Goal: Transaction & Acquisition: Obtain resource

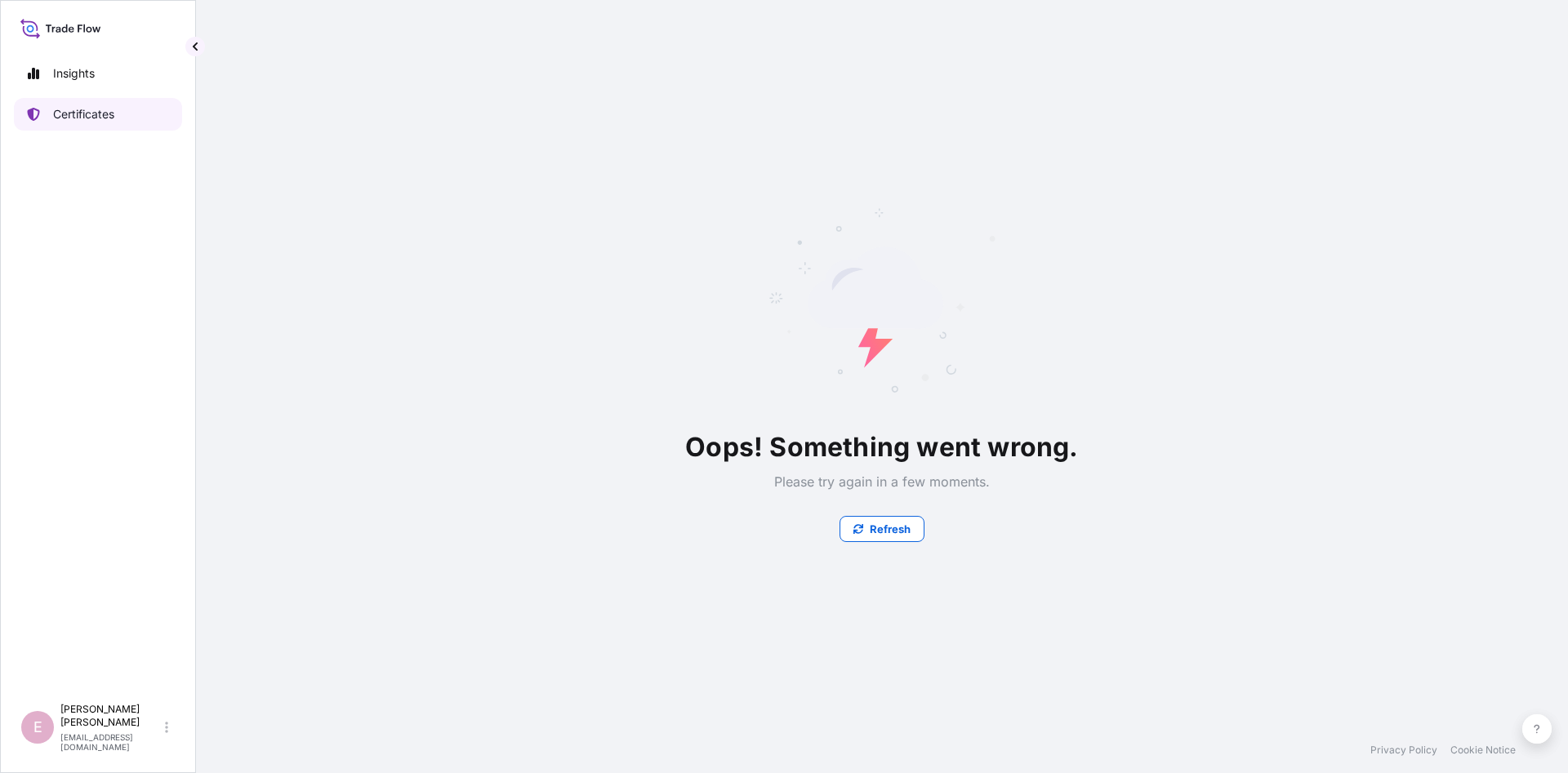
click at [123, 122] on link "Certificates" at bounding box center [97, 114] width 168 height 32
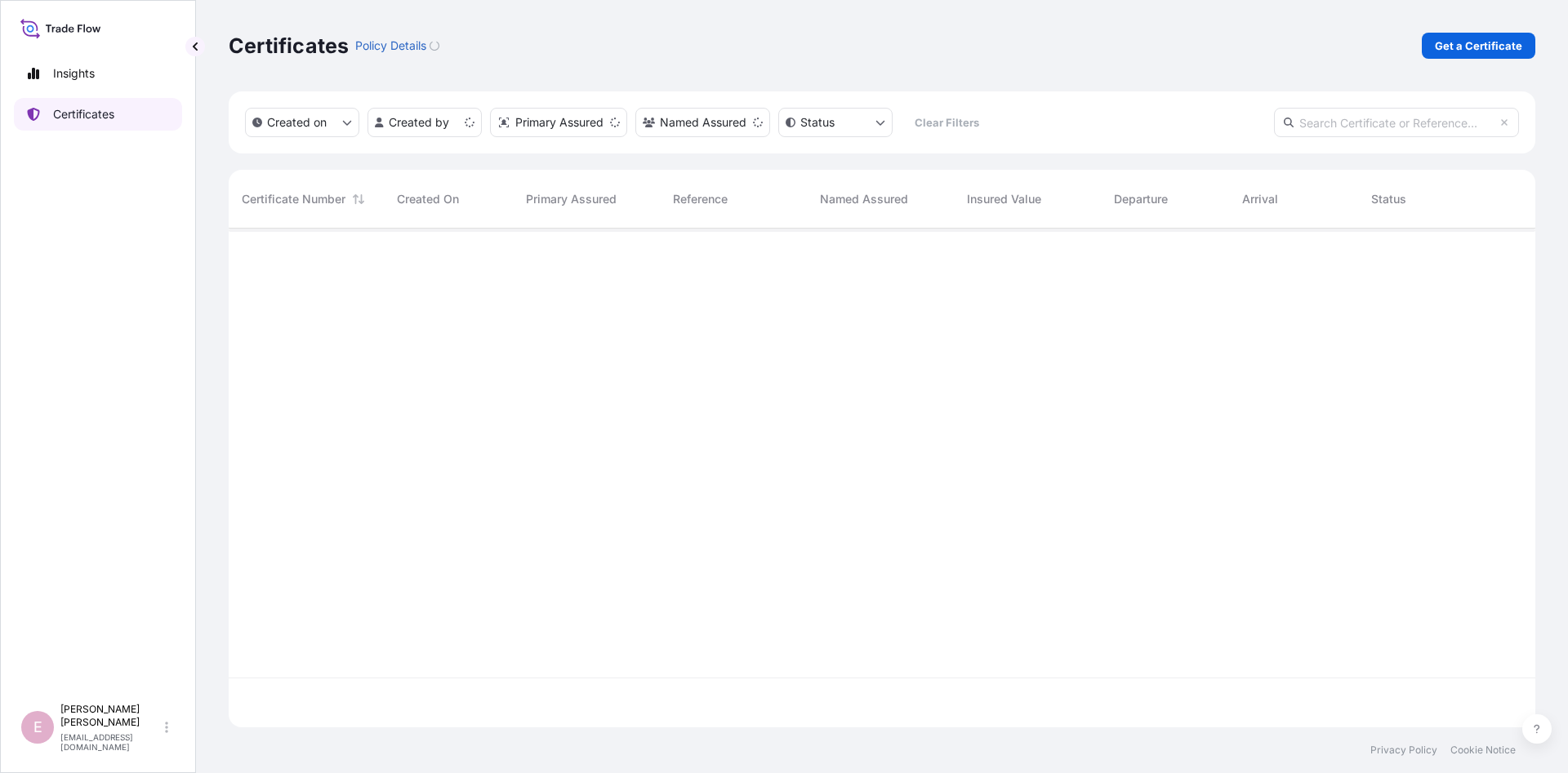
scroll to position [508, 1307]
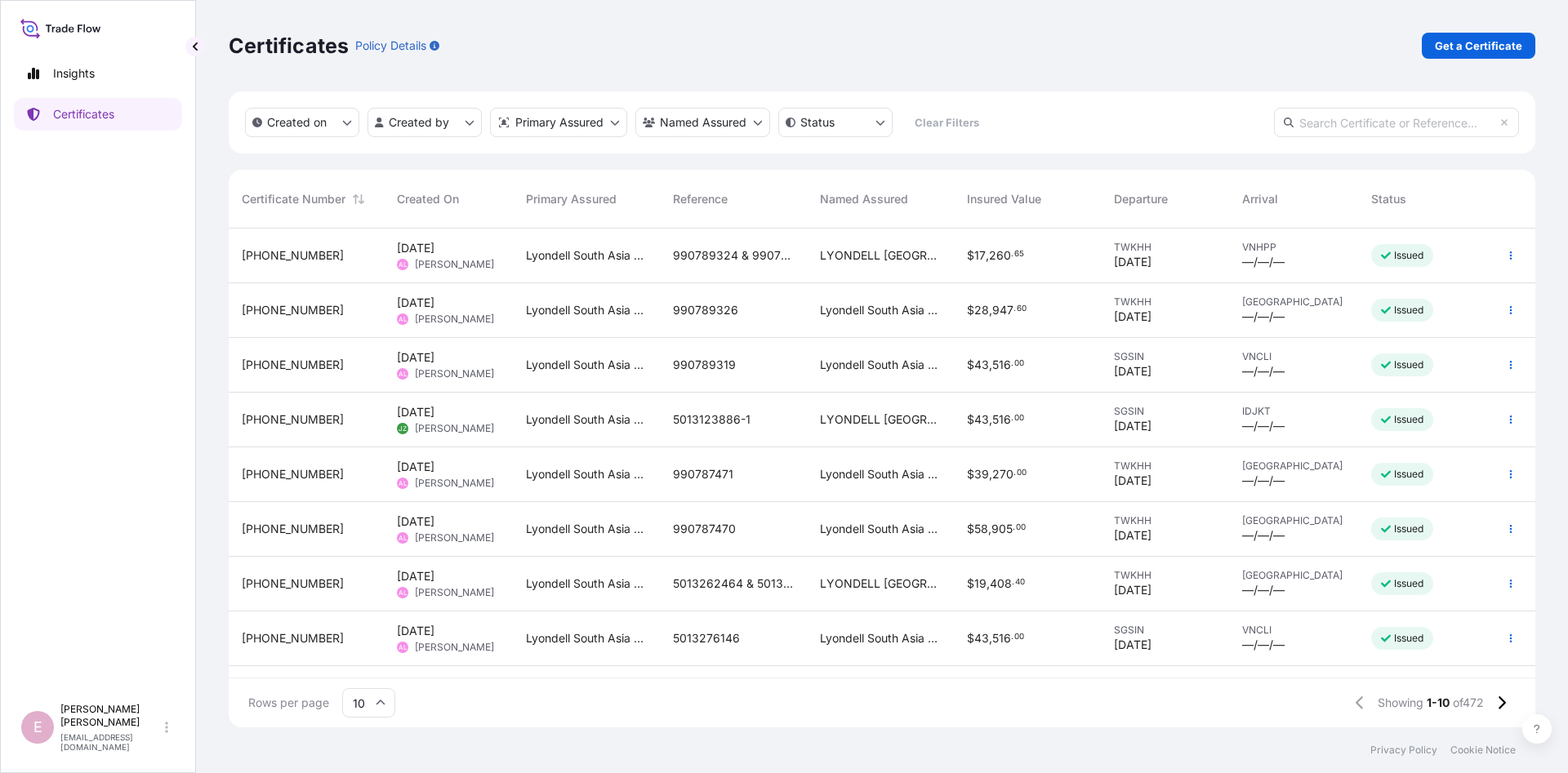
click at [1370, 114] on input "text" at bounding box center [1396, 122] width 245 height 30
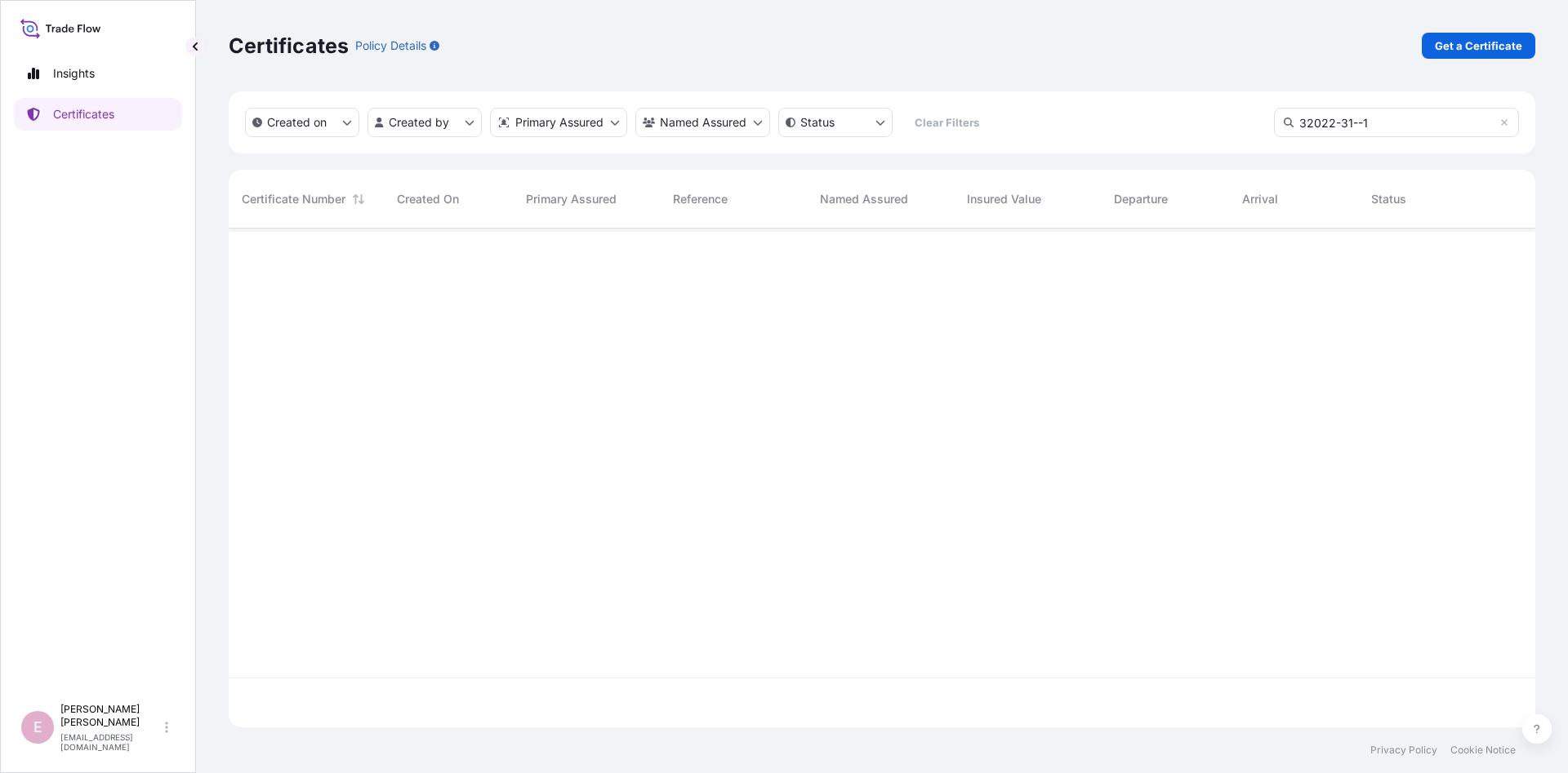
click at [1355, 123] on input "32022-31--1" at bounding box center [1396, 122] width 245 height 30
click at [1398, 116] on input "[PHONE_NUMBER]" at bounding box center [1396, 122] width 245 height 30
click at [422, 131] on html "Insights Certificates E [PERSON_NAME] [PERSON_NAME][EMAIL_ADDRESS][DOMAIN_NAME]…" at bounding box center [784, 386] width 1568 height 773
click at [293, 126] on html "Insights Certificates E [PERSON_NAME] [PERSON_NAME][EMAIL_ADDRESS][DOMAIN_NAME]…" at bounding box center [784, 386] width 1568 height 773
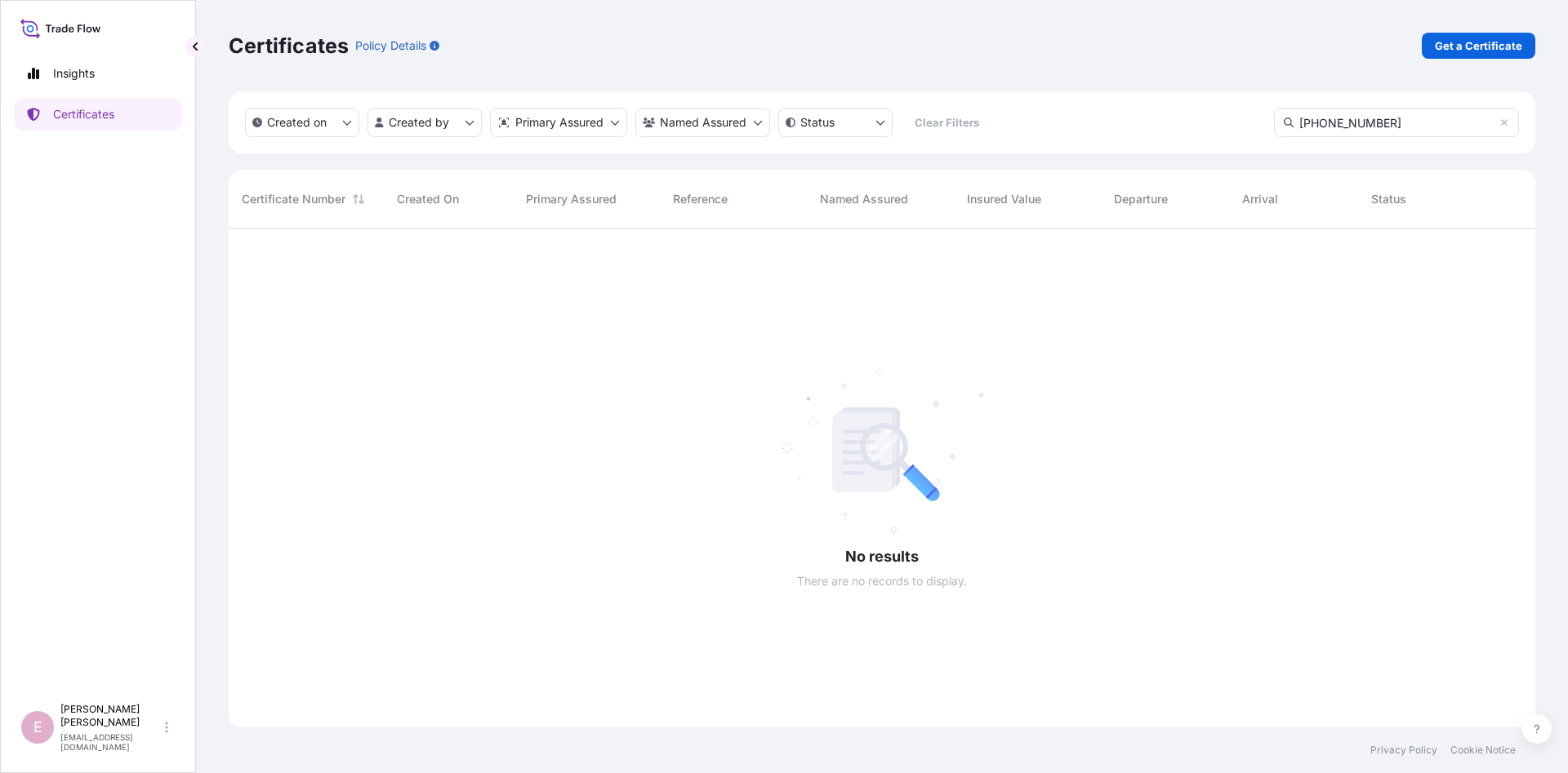
click at [476, 316] on div at bounding box center [882, 478] width 1307 height 499
click at [303, 196] on span "Certificate Number" at bounding box center [294, 199] width 104 height 17
click at [1381, 127] on input "[PHONE_NUMBER]" at bounding box center [1396, 122] width 245 height 30
click at [1177, 167] on div "Created on Created by Primary Assured Named Assured Status Clear Filters [PHONE…" at bounding box center [882, 410] width 1307 height 636
click at [1160, 237] on div at bounding box center [882, 478] width 1307 height 499
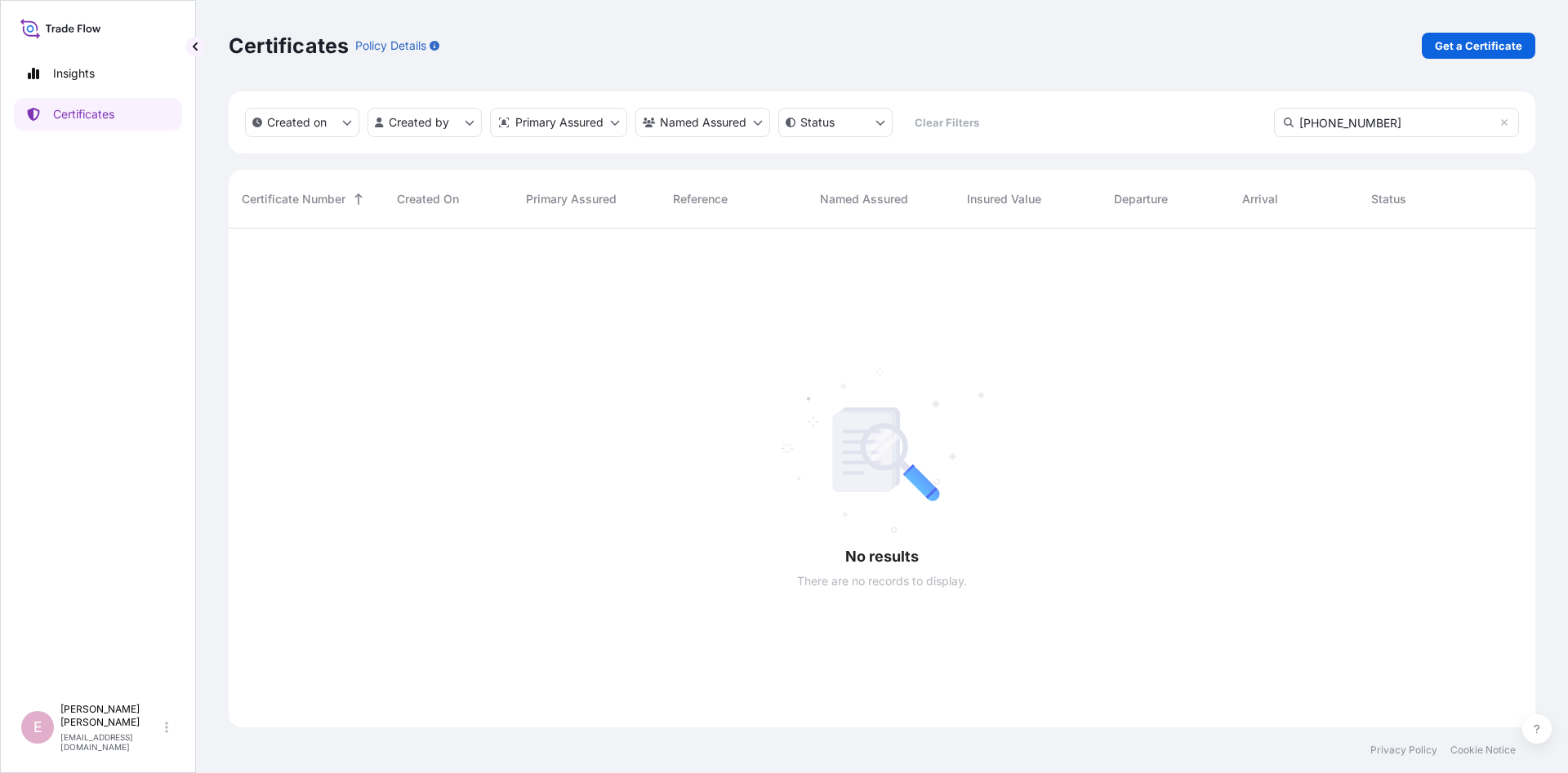
drag, startPoint x: 1026, startPoint y: 320, endPoint x: 501, endPoint y: 230, distance: 532.7
click at [1019, 320] on div at bounding box center [882, 478] width 1307 height 499
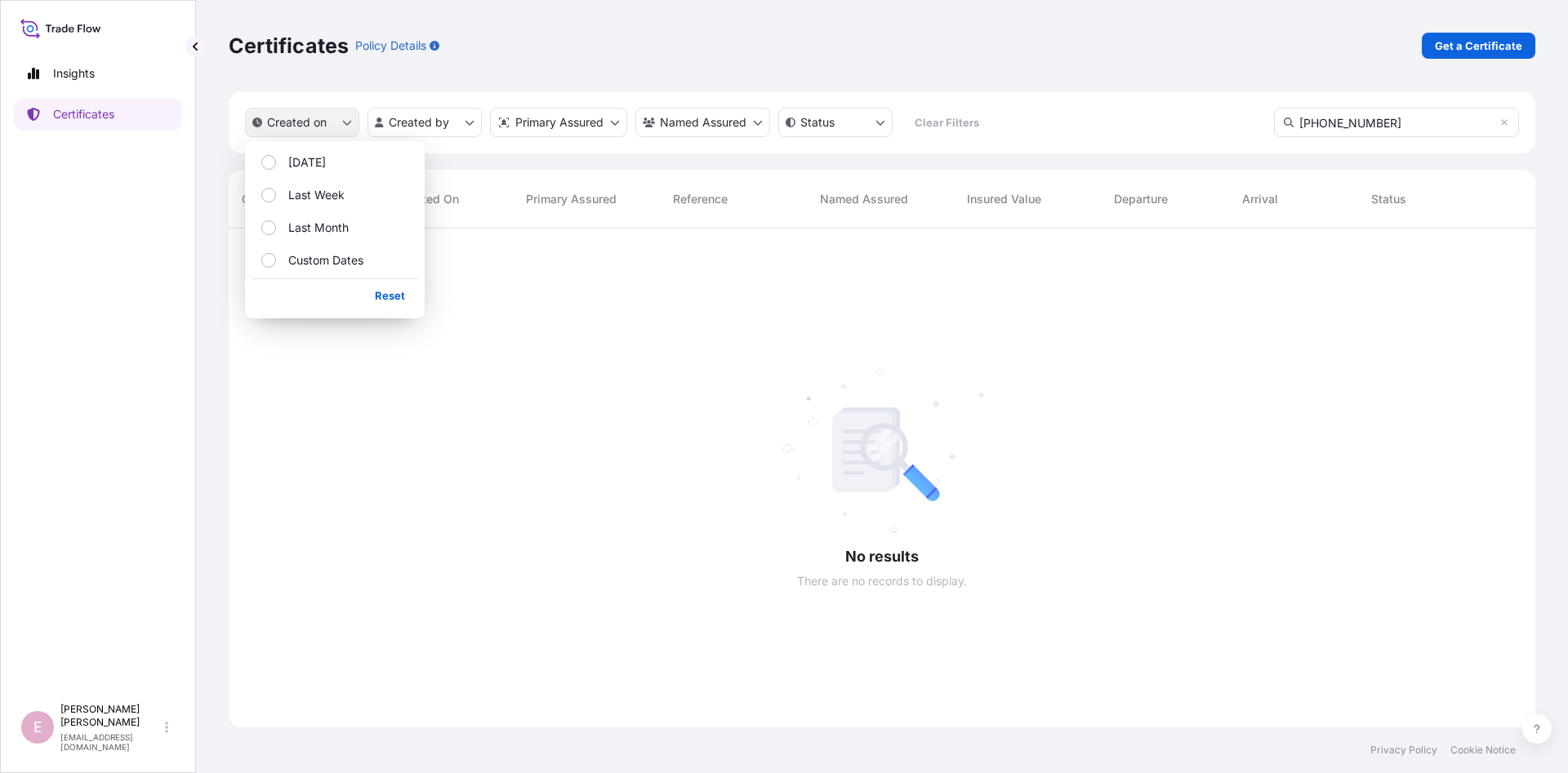
click at [291, 126] on p "Created on" at bounding box center [297, 122] width 59 height 17
click at [305, 157] on p "[DATE]" at bounding box center [307, 163] width 38 height 17
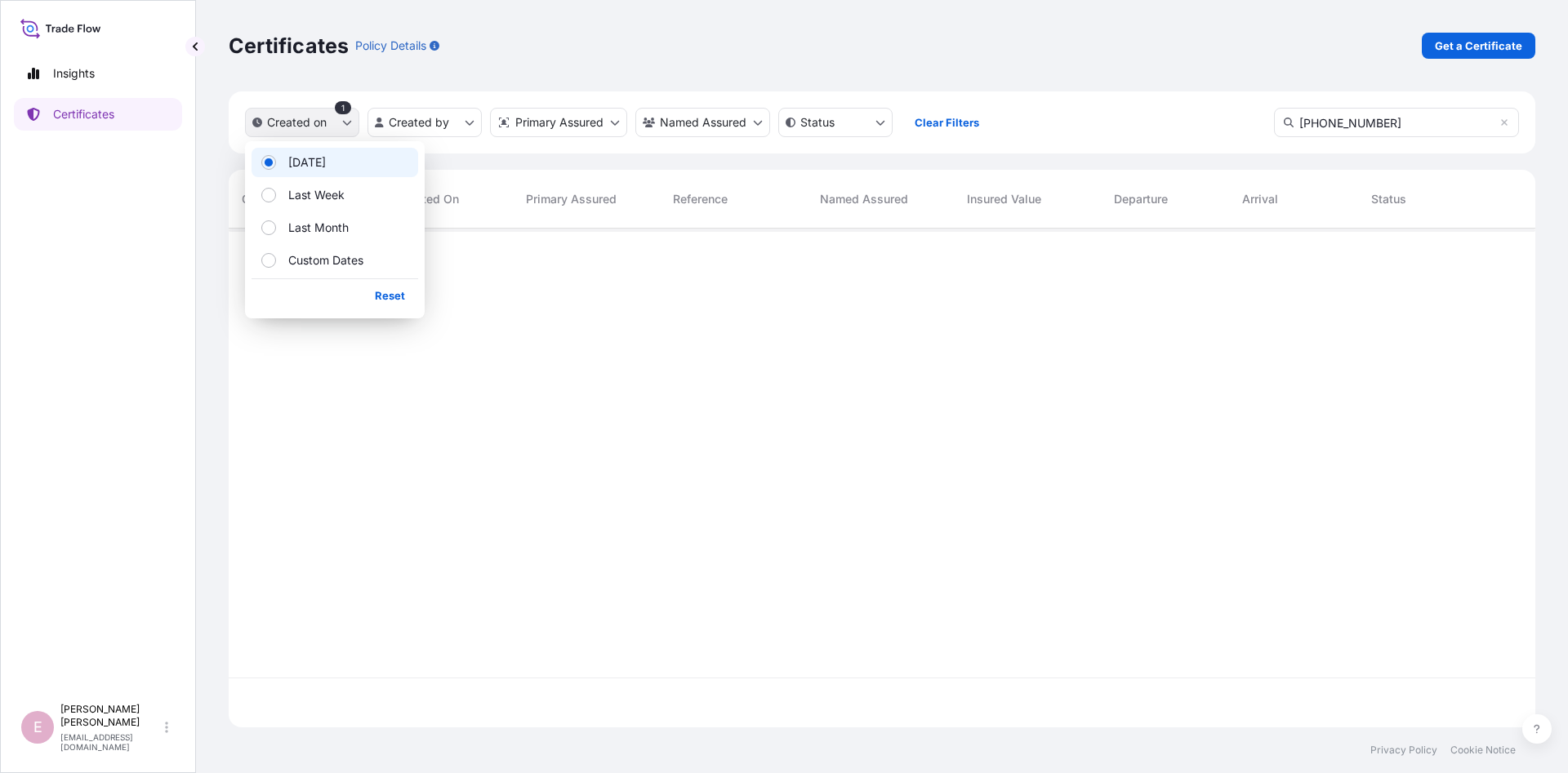
scroll to position [508, 1307]
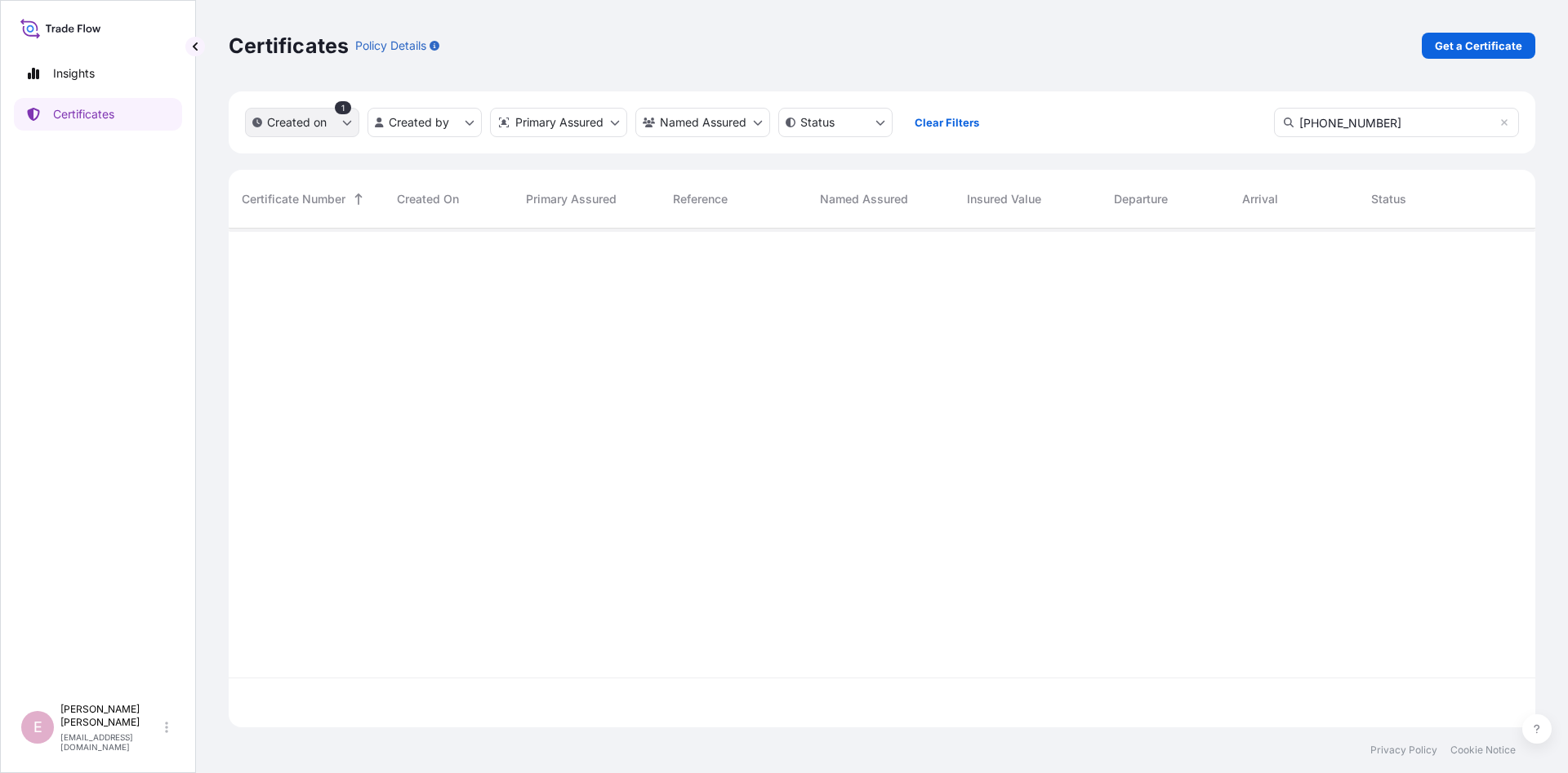
click at [302, 124] on p "Created on" at bounding box center [297, 122] width 59 height 17
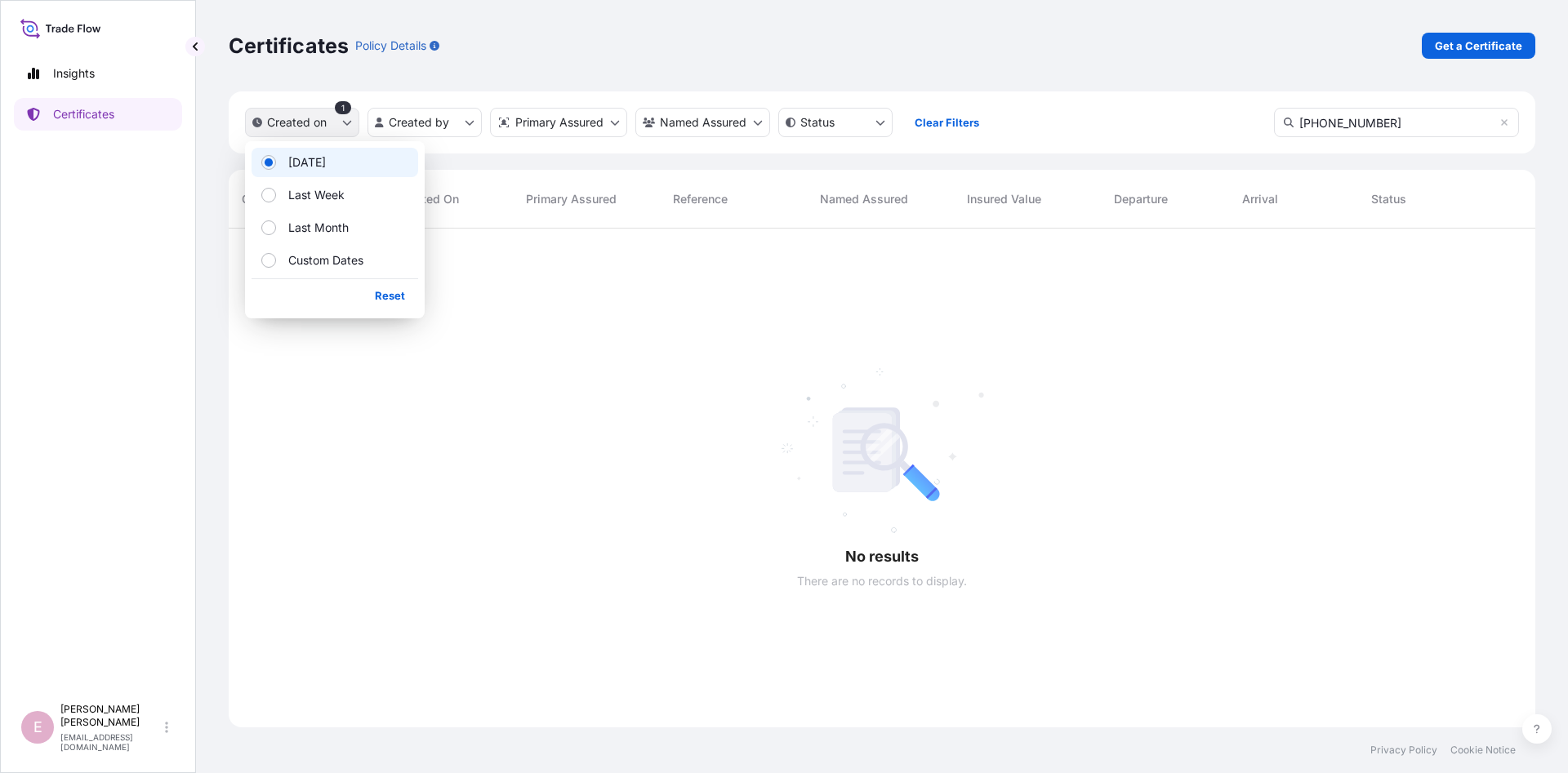
click at [342, 126] on icon "createdOn Filter options" at bounding box center [347, 122] width 10 height 10
click at [317, 223] on p "Last Month" at bounding box center [318, 228] width 60 height 17
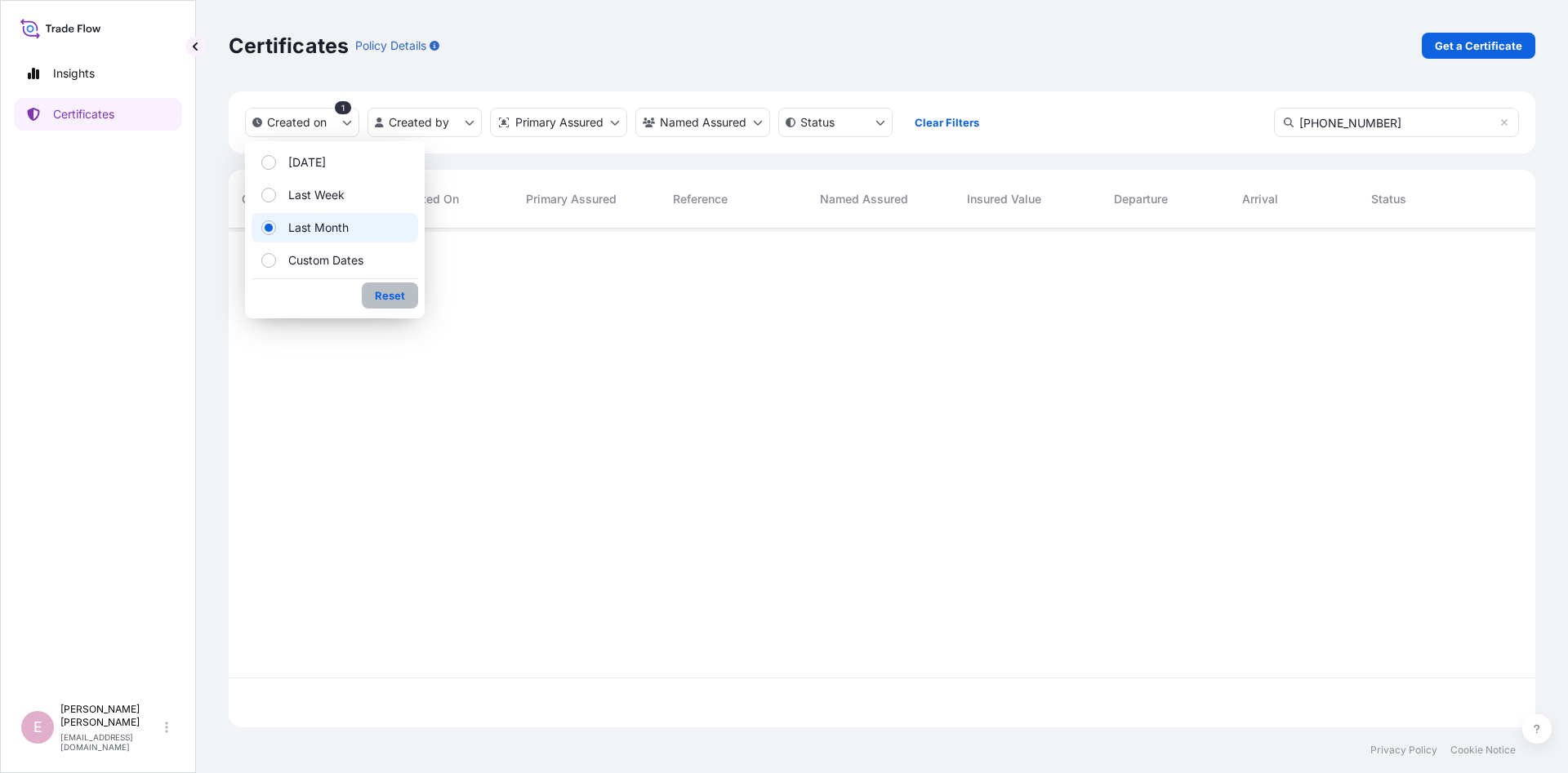
click at [382, 295] on p "Reset" at bounding box center [389, 296] width 31 height 17
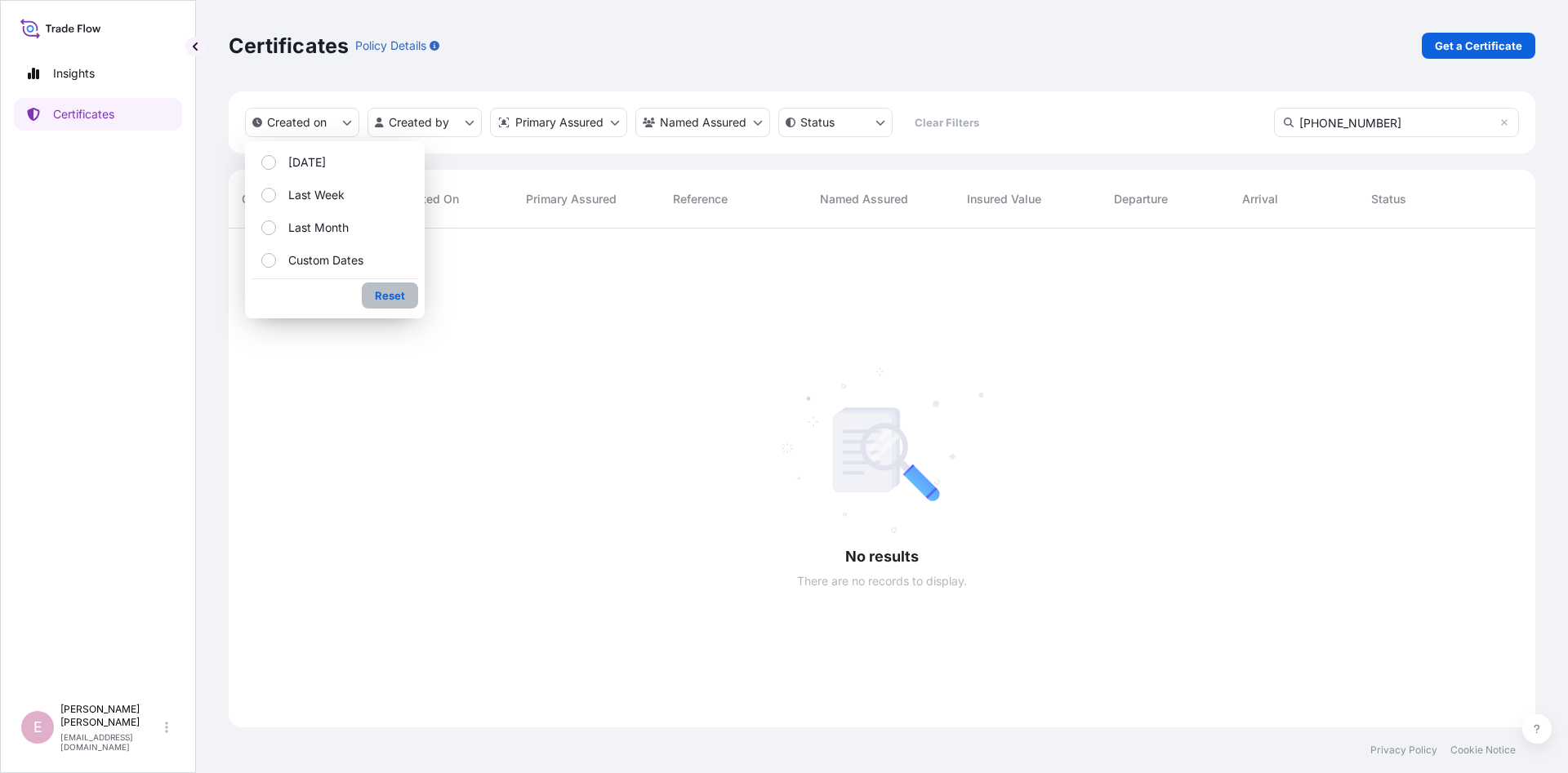
click at [382, 295] on p "Reset" at bounding box center [389, 296] width 31 height 17
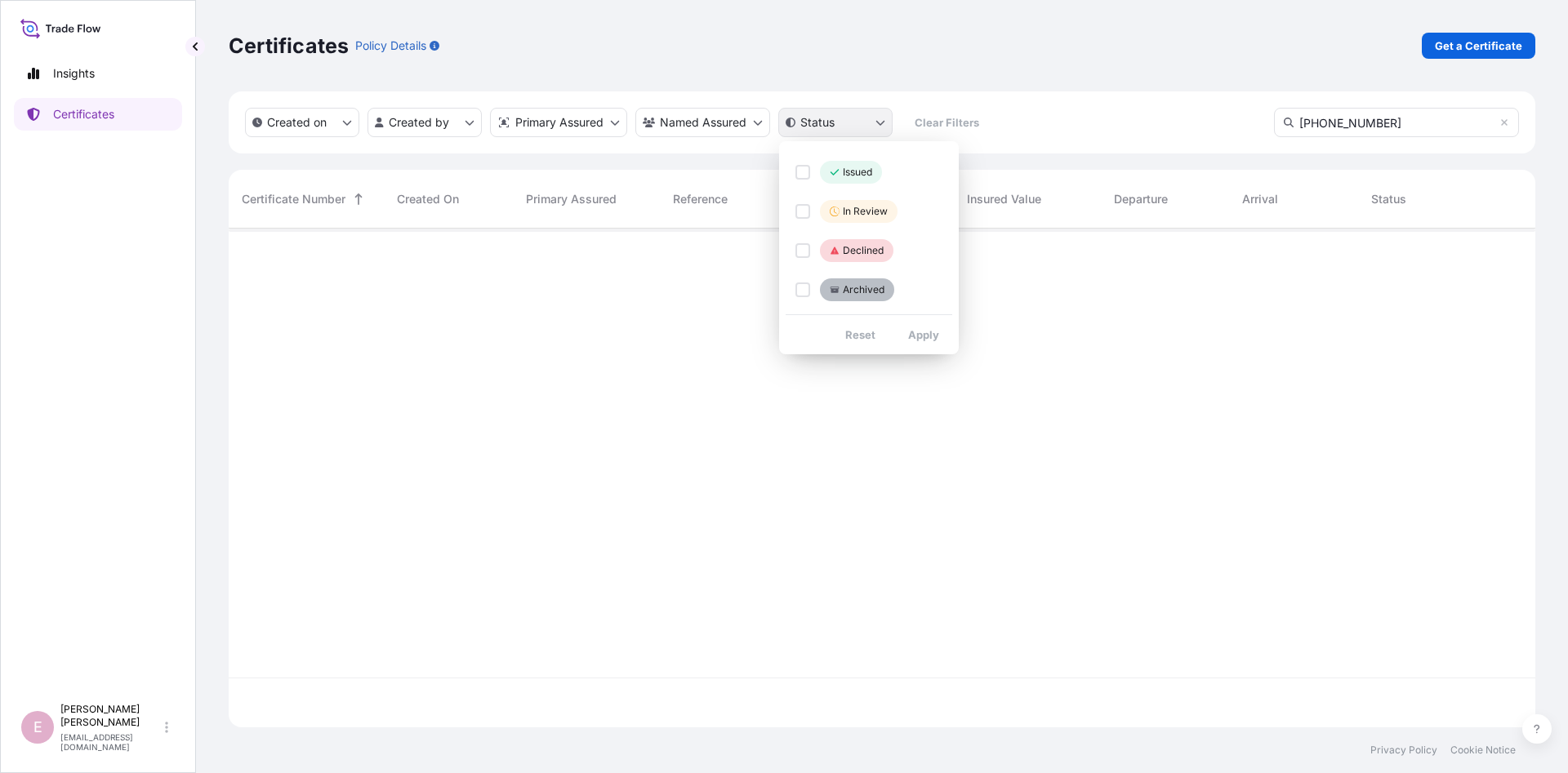
click at [832, 128] on html "Insights Certificates E [PERSON_NAME] [PERSON_NAME][EMAIL_ADDRESS][DOMAIN_NAME]…" at bounding box center [784, 386] width 1568 height 773
click at [1098, 75] on html "Insights Certificates E [PERSON_NAME] [PERSON_NAME][EMAIL_ADDRESS][DOMAIN_NAME]…" at bounding box center [784, 386] width 1568 height 773
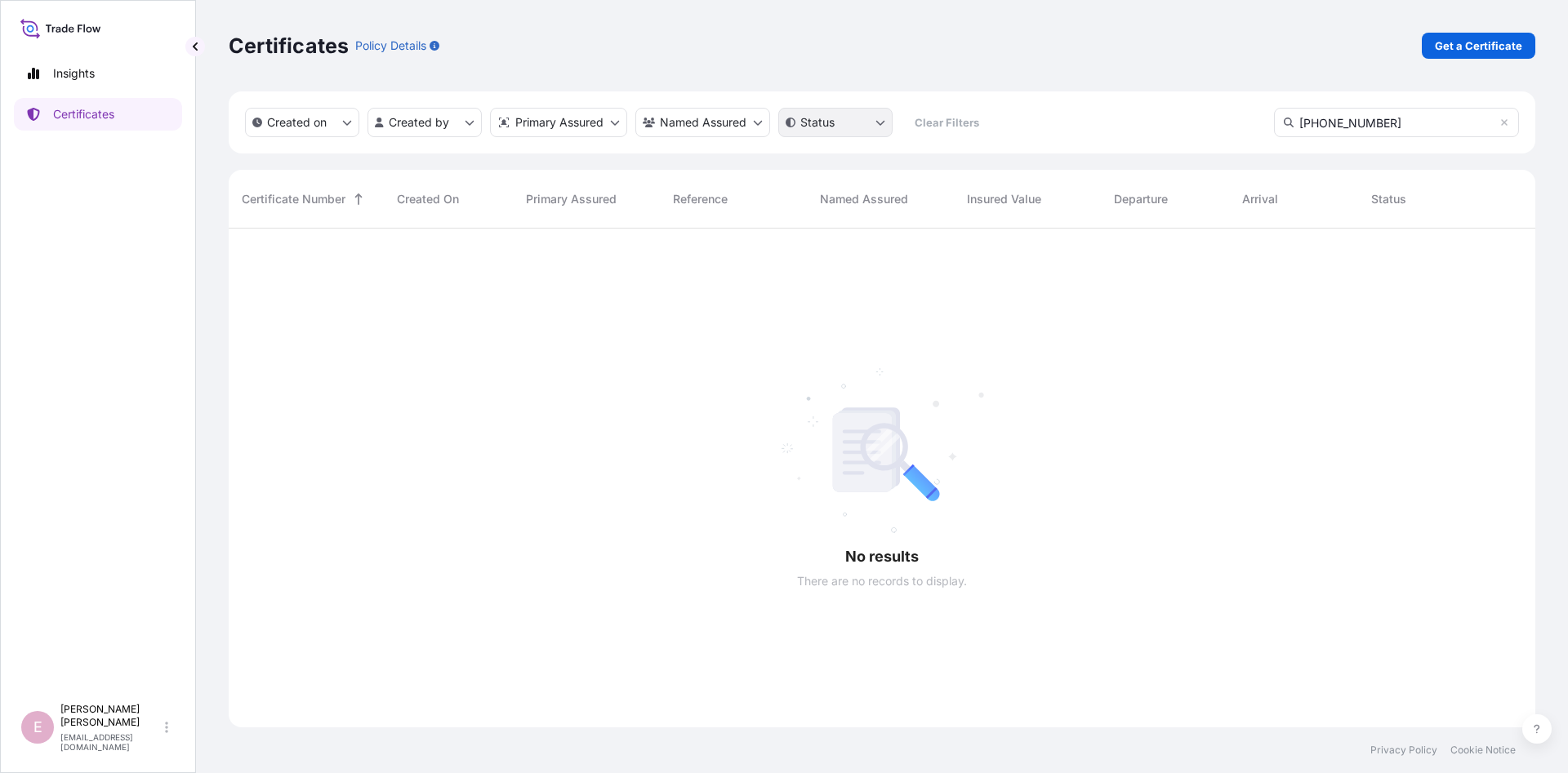
click at [852, 132] on html "Insights Certificates E [PERSON_NAME] [PERSON_NAME][EMAIL_ADDRESS][DOMAIN_NAME]…" at bounding box center [784, 386] width 1568 height 773
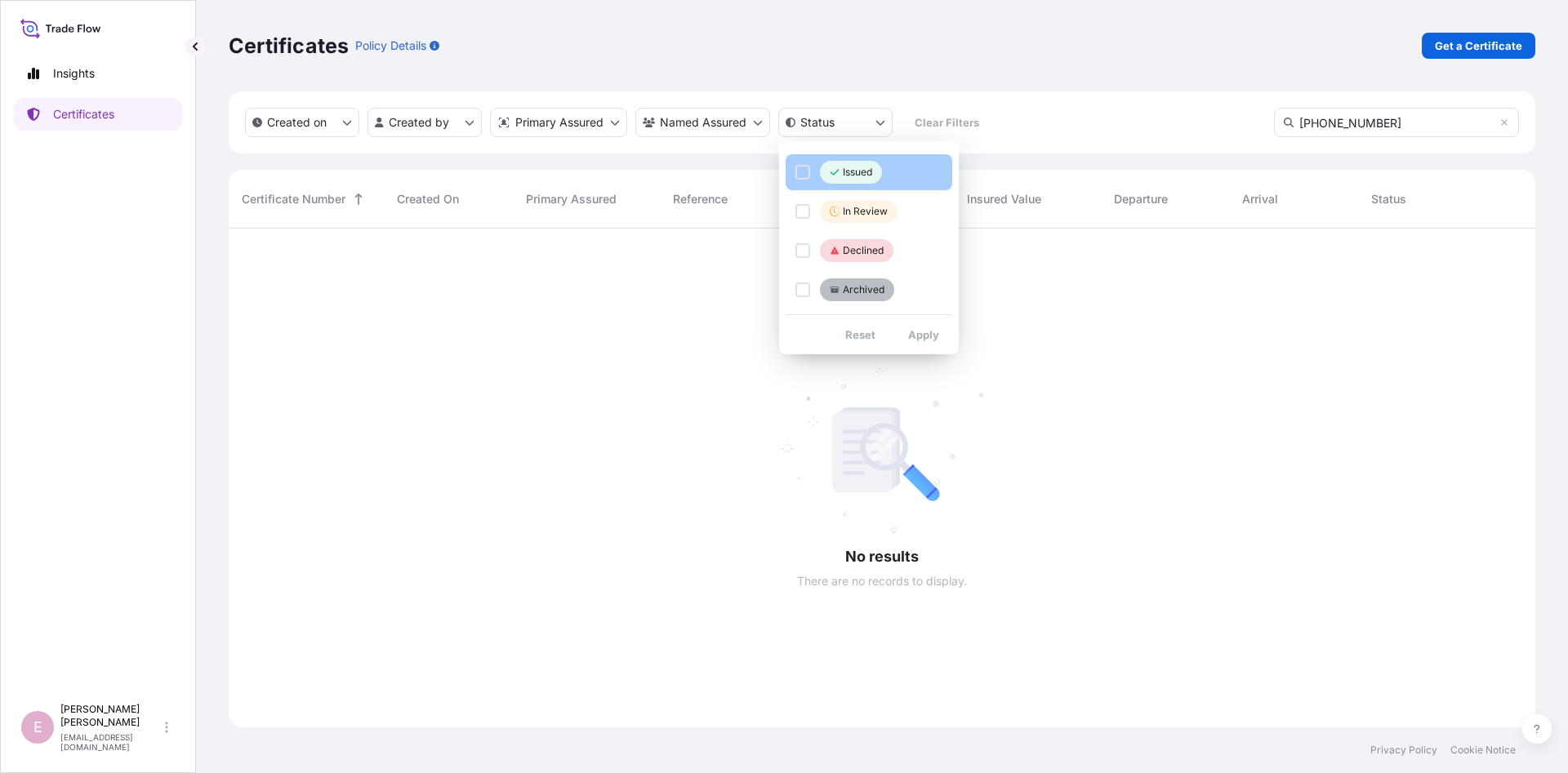
click at [840, 174] on span "Issued" at bounding box center [851, 172] width 43 height 17
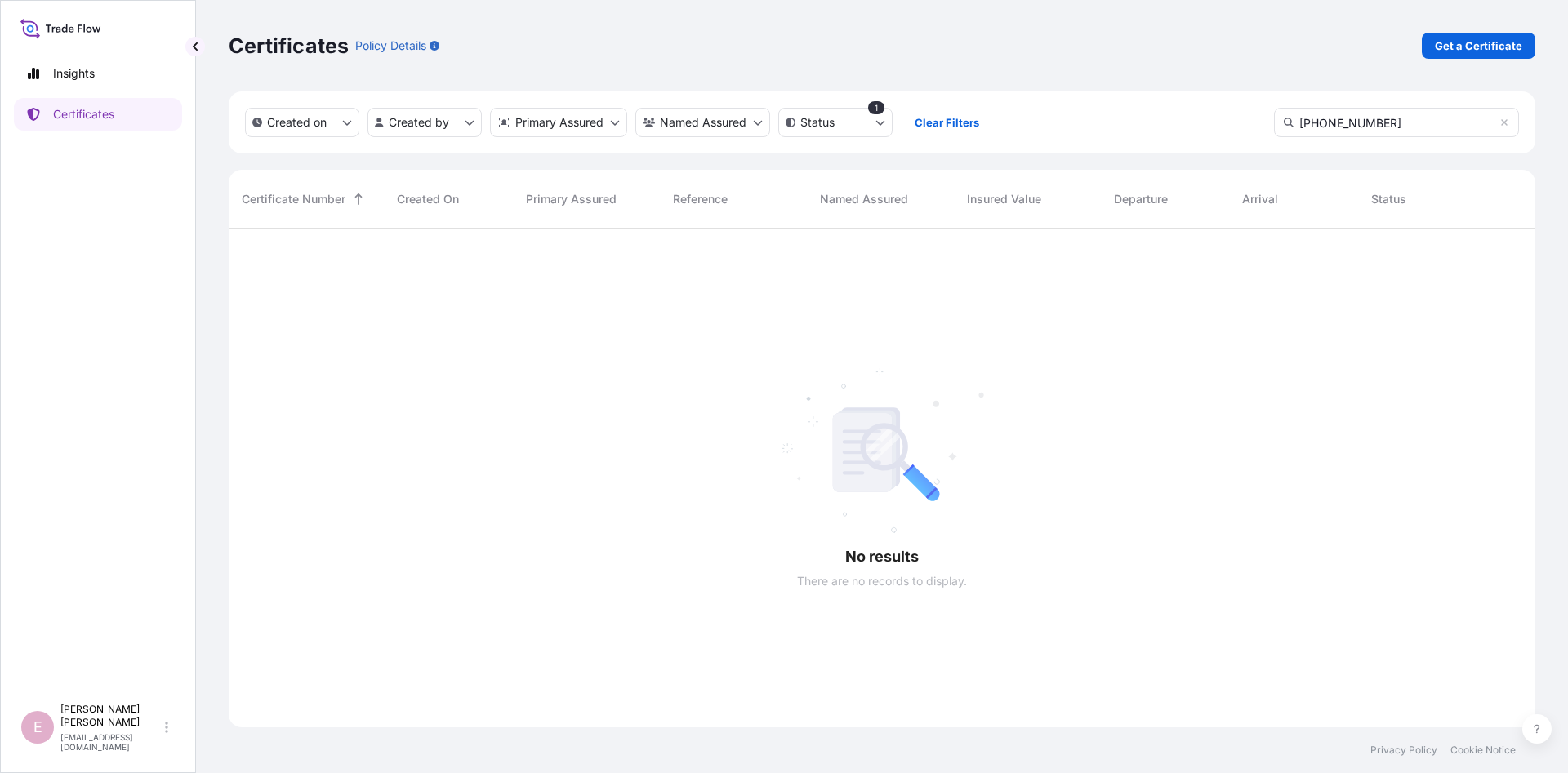
click at [1343, 123] on input "[PHONE_NUMBER]" at bounding box center [1396, 122] width 245 height 30
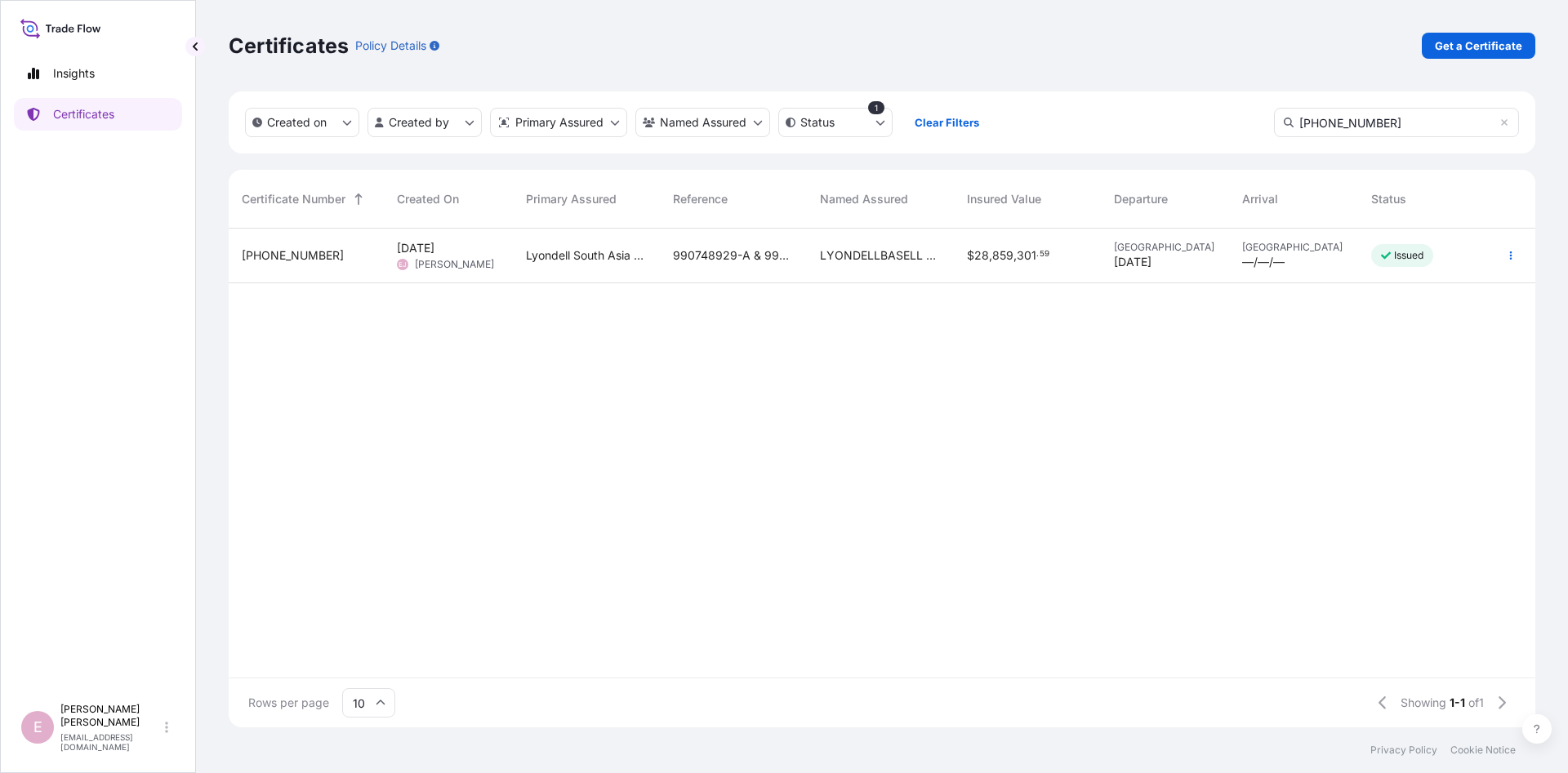
type input "[PHONE_NUMBER]"
click at [279, 252] on span "[PHONE_NUMBER]" at bounding box center [293, 256] width 102 height 17
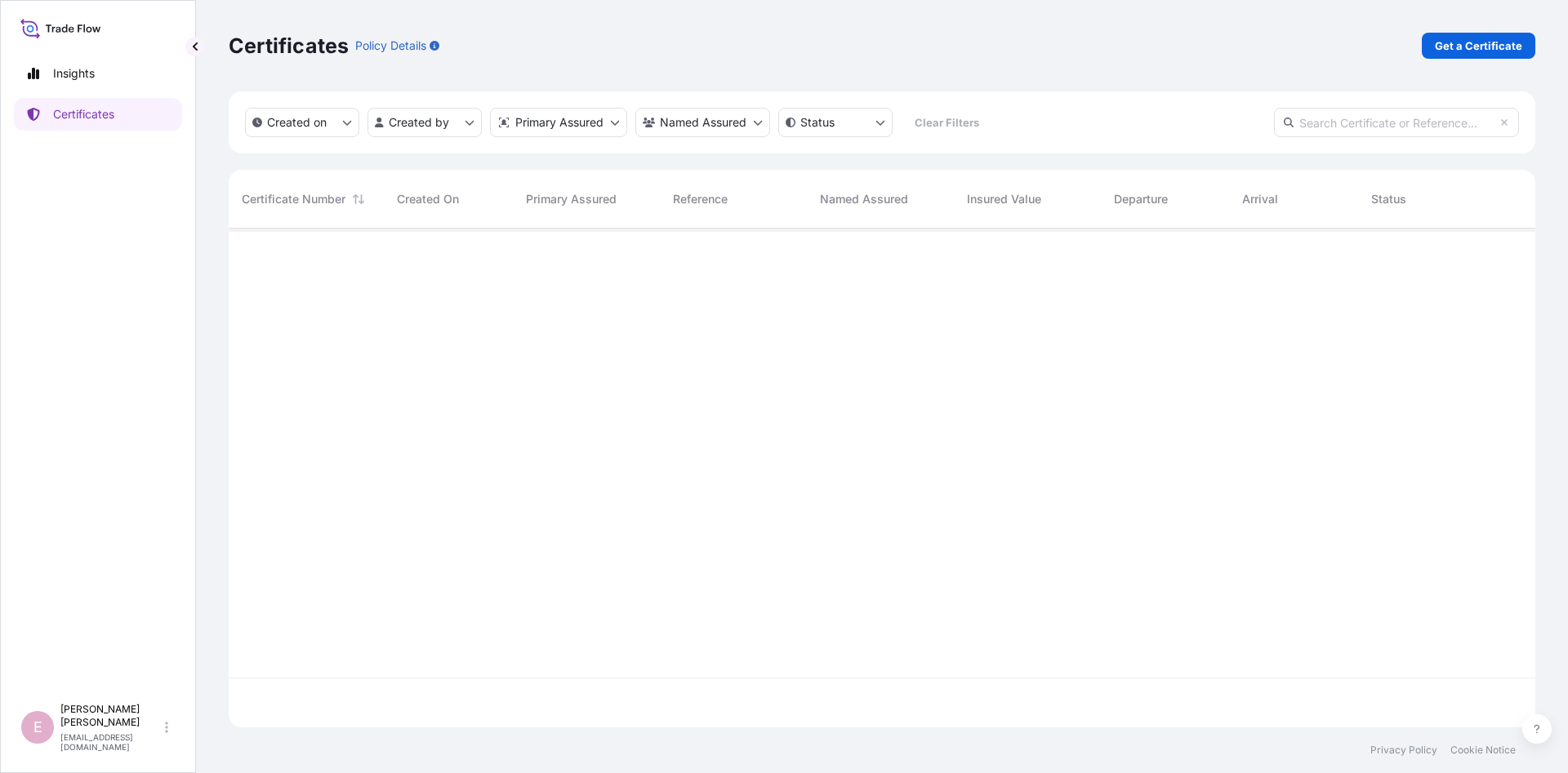
scroll to position [508, 1307]
click at [1339, 128] on input "text" at bounding box center [1396, 122] width 245 height 30
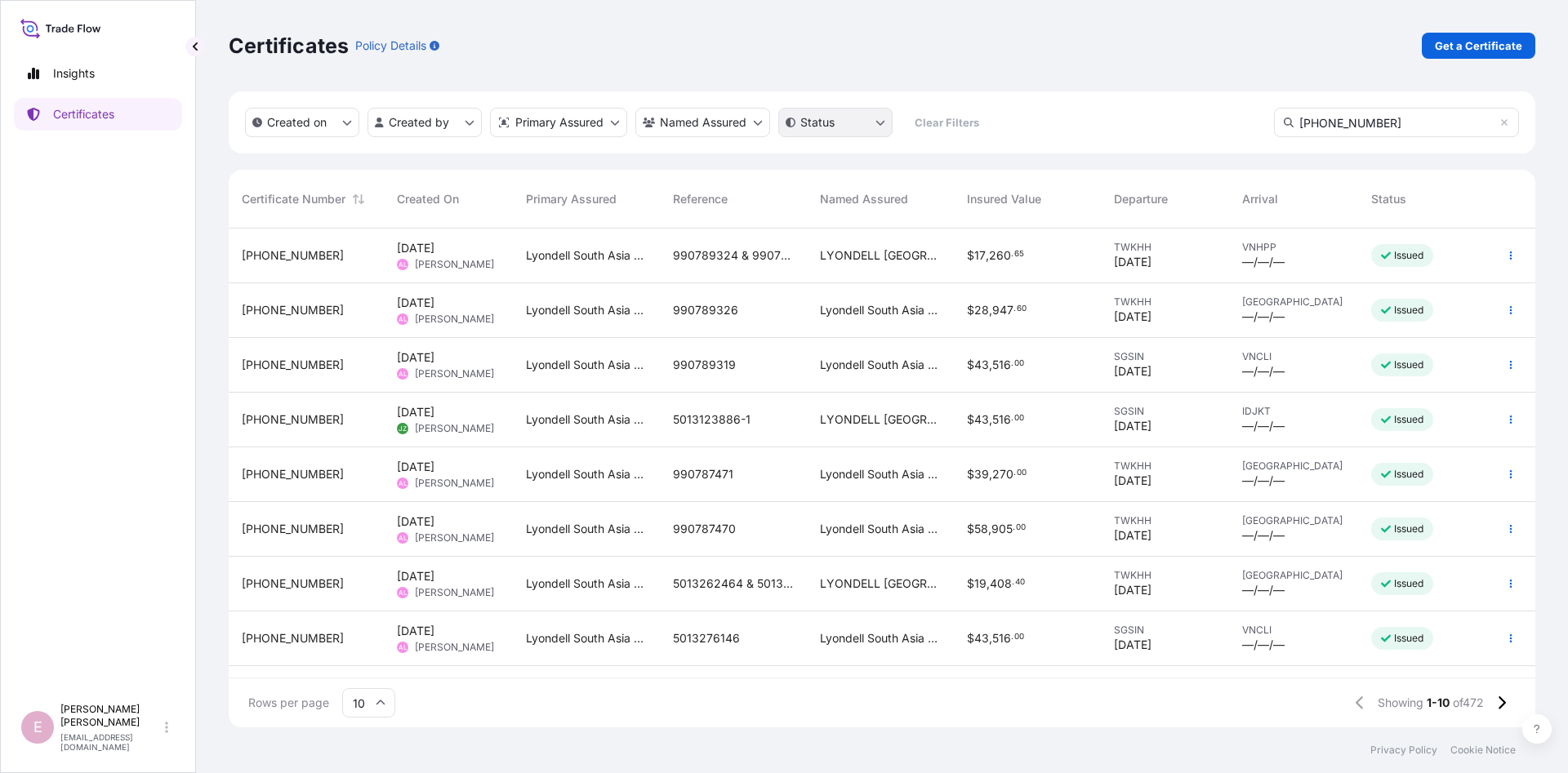
type input "[PHONE_NUMBER]"
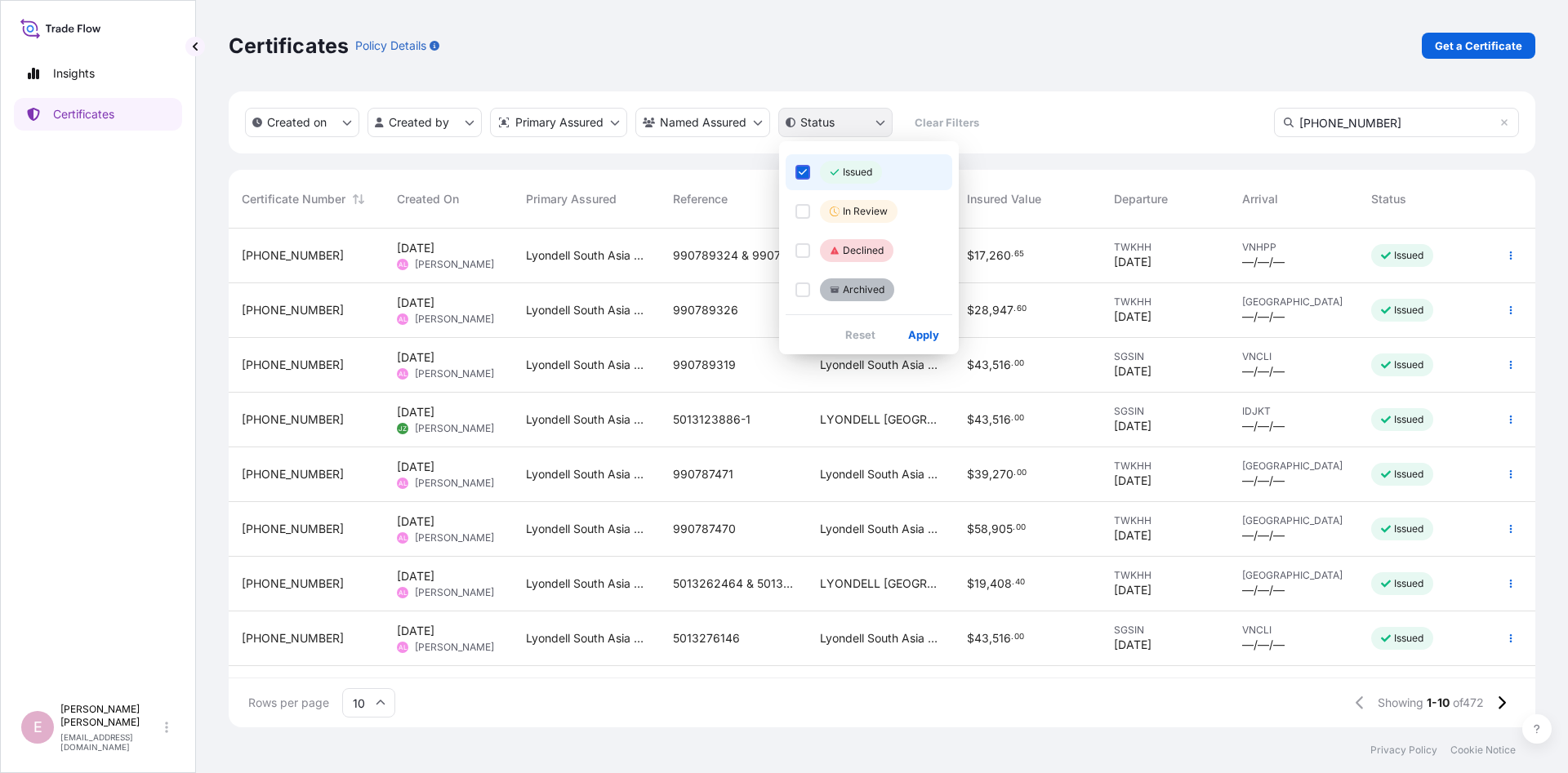
click at [864, 120] on html "Insights Certificates E [PERSON_NAME] [PERSON_NAME][EMAIL_ADDRESS][DOMAIN_NAME]…" at bounding box center [784, 386] width 1568 height 773
click at [849, 171] on p "Issued" at bounding box center [857, 172] width 30 height 13
click at [803, 173] on div "Select Option" at bounding box center [803, 172] width 15 height 15
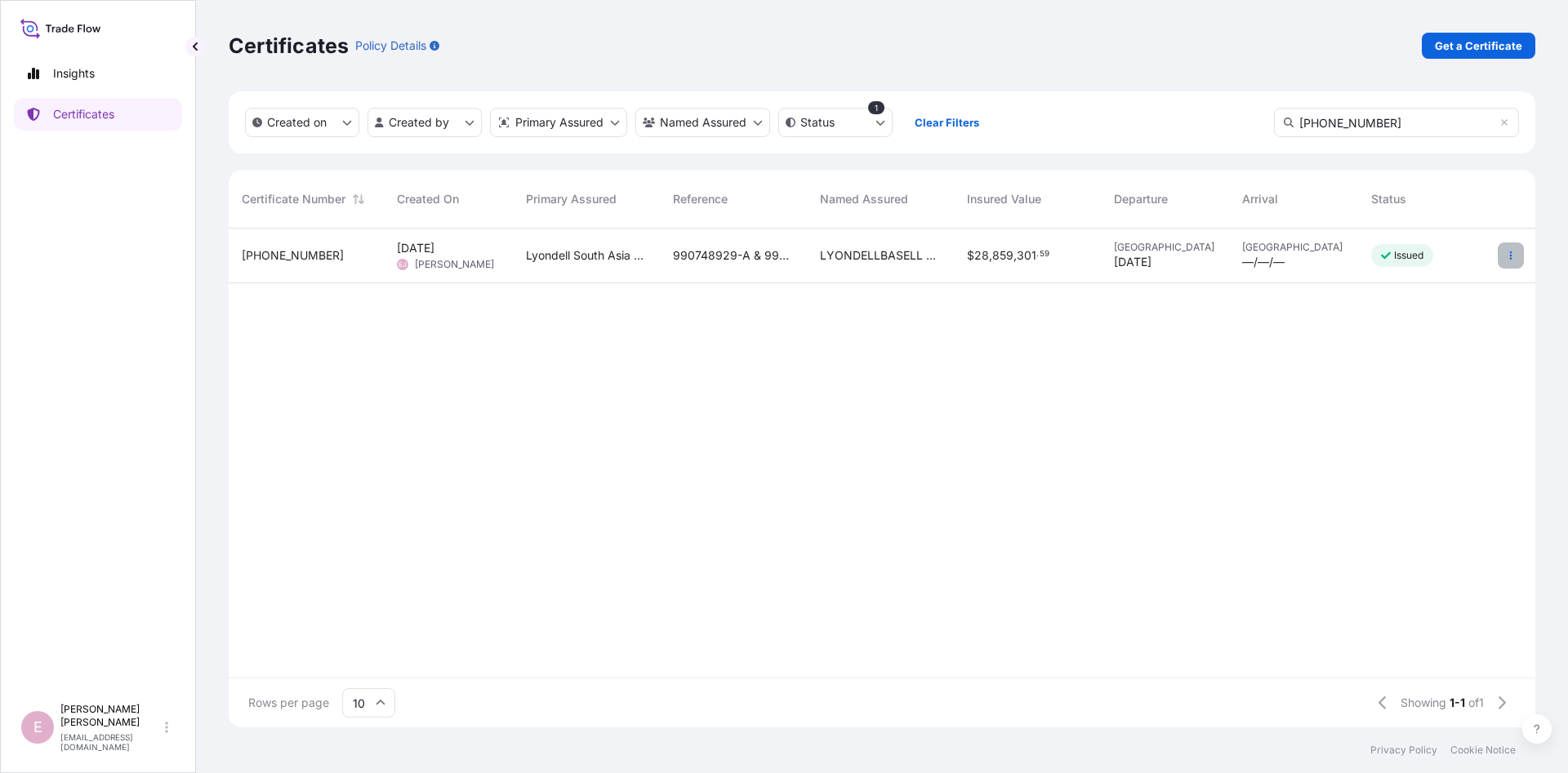
click at [1513, 254] on icon "button" at bounding box center [1511, 255] width 10 height 10
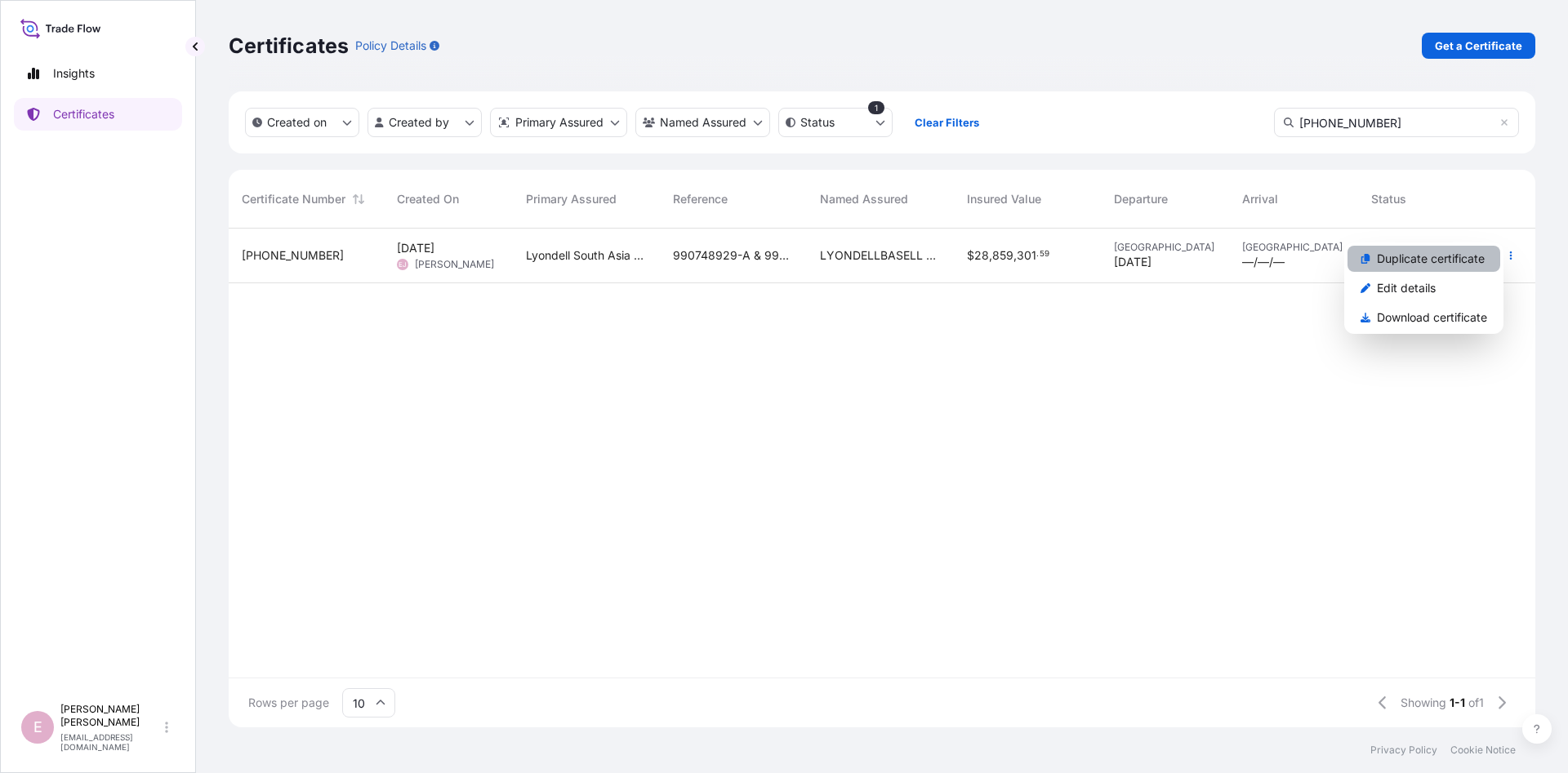
click at [1436, 269] on link "Duplicate certificate" at bounding box center [1423, 259] width 153 height 26
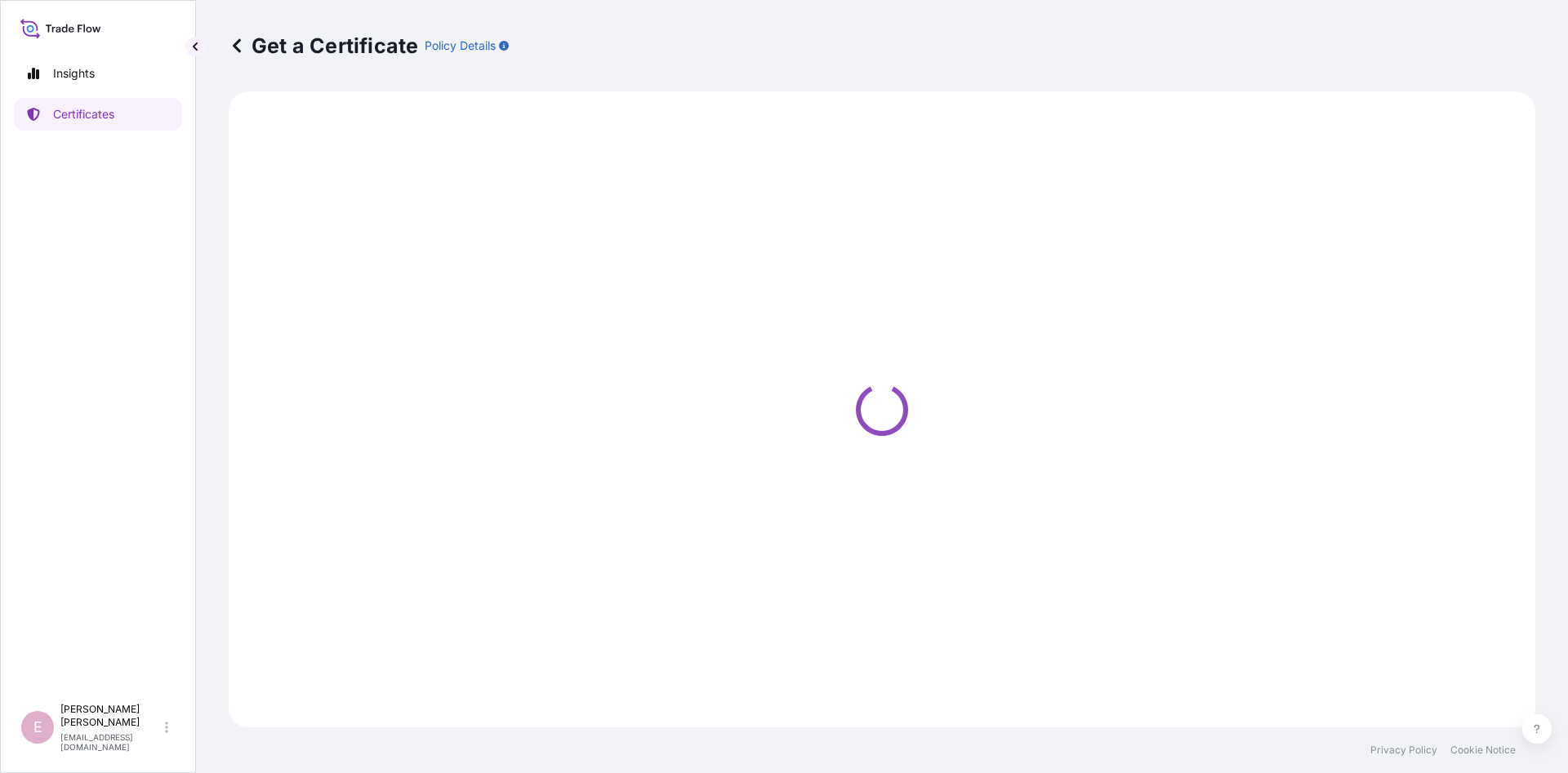
select select "Sea"
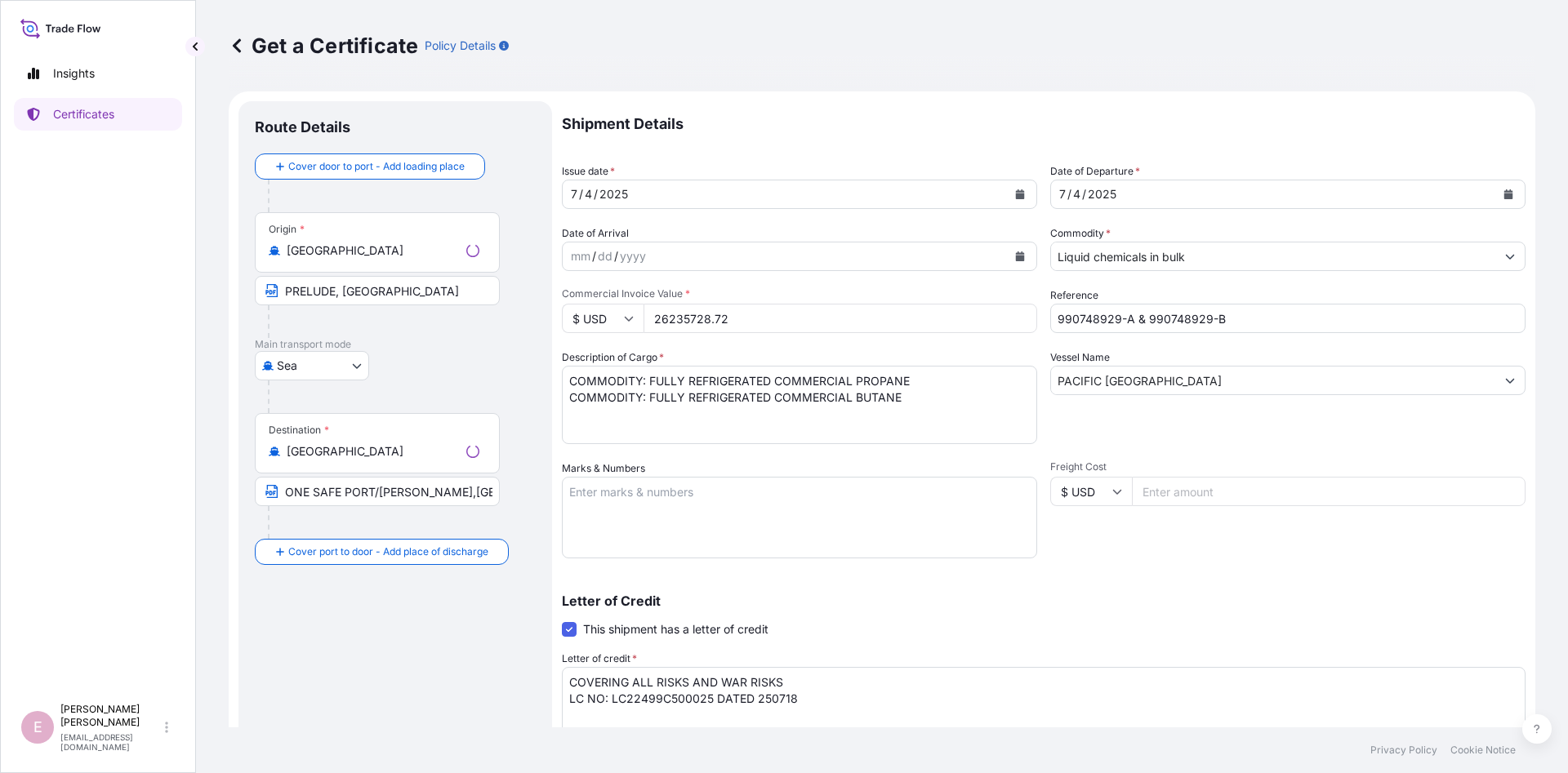
type input "ADD:[STREET_ADDRESS][PERSON_NAME]"
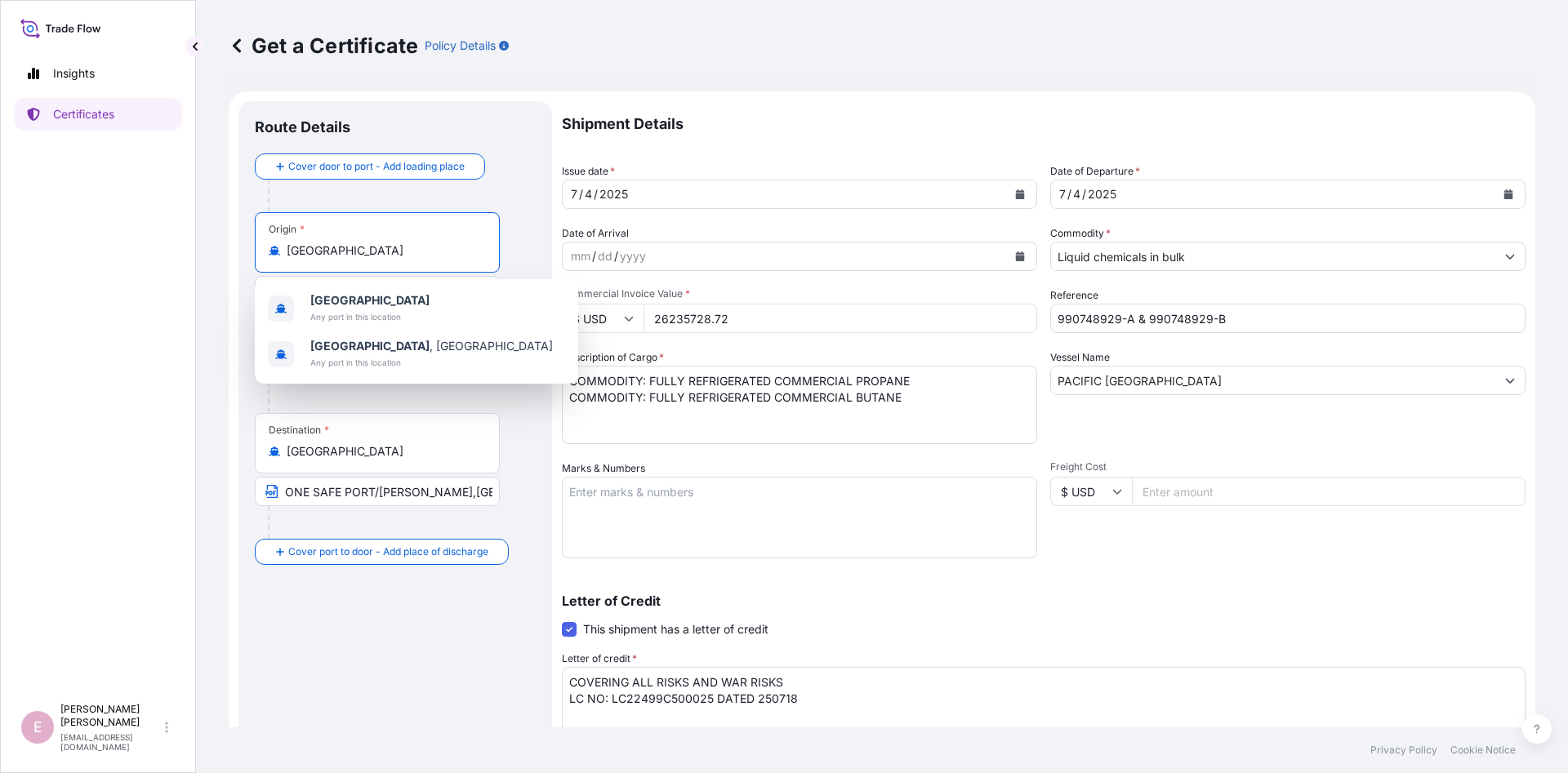
drag, startPoint x: 335, startPoint y: 249, endPoint x: 243, endPoint y: 247, distance: 92.0
click at [286, 247] on input "[GEOGRAPHIC_DATA]" at bounding box center [383, 251] width 193 height 17
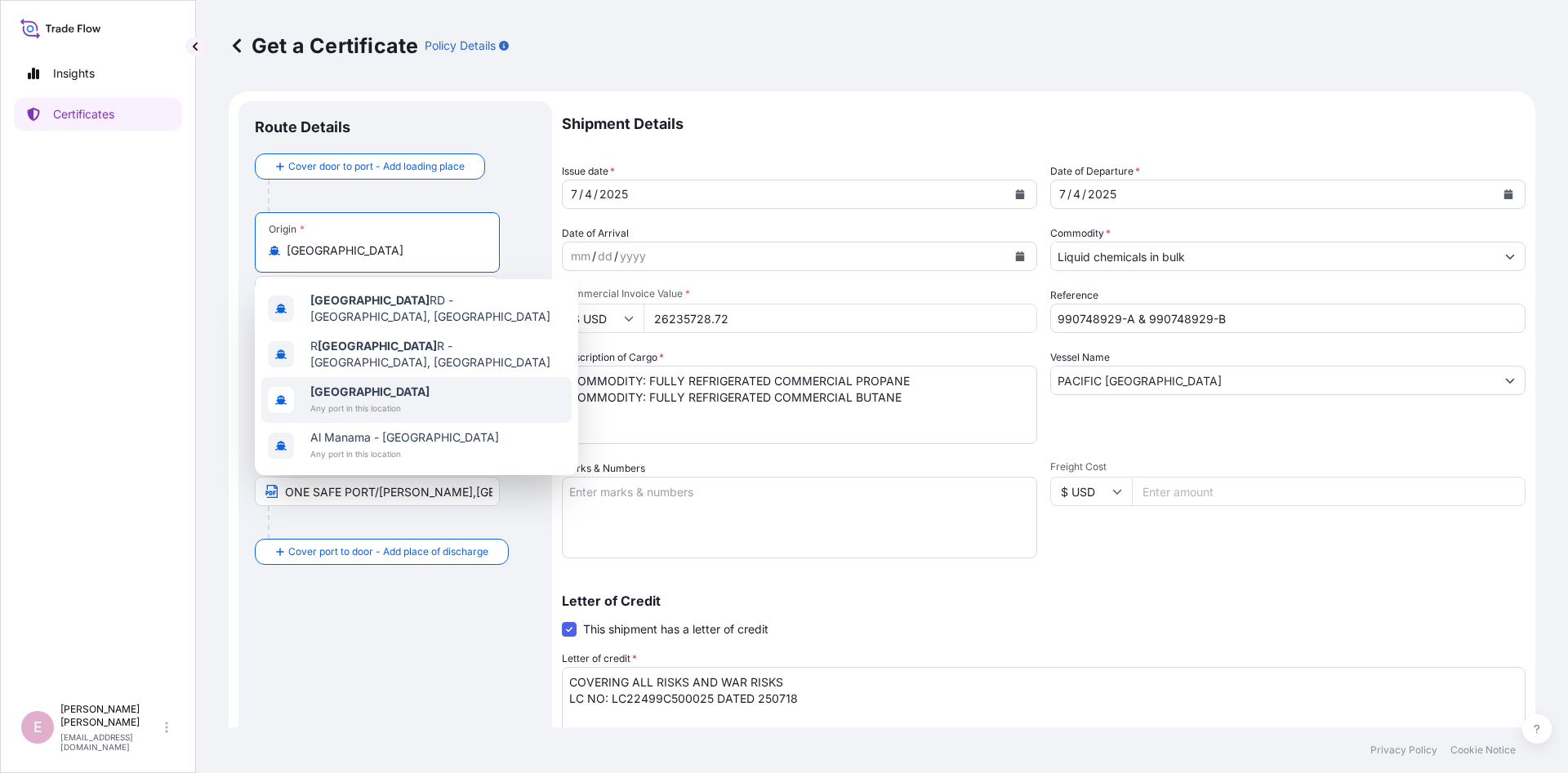
click at [378, 400] on span "Any port in this location" at bounding box center [370, 409] width 120 height 17
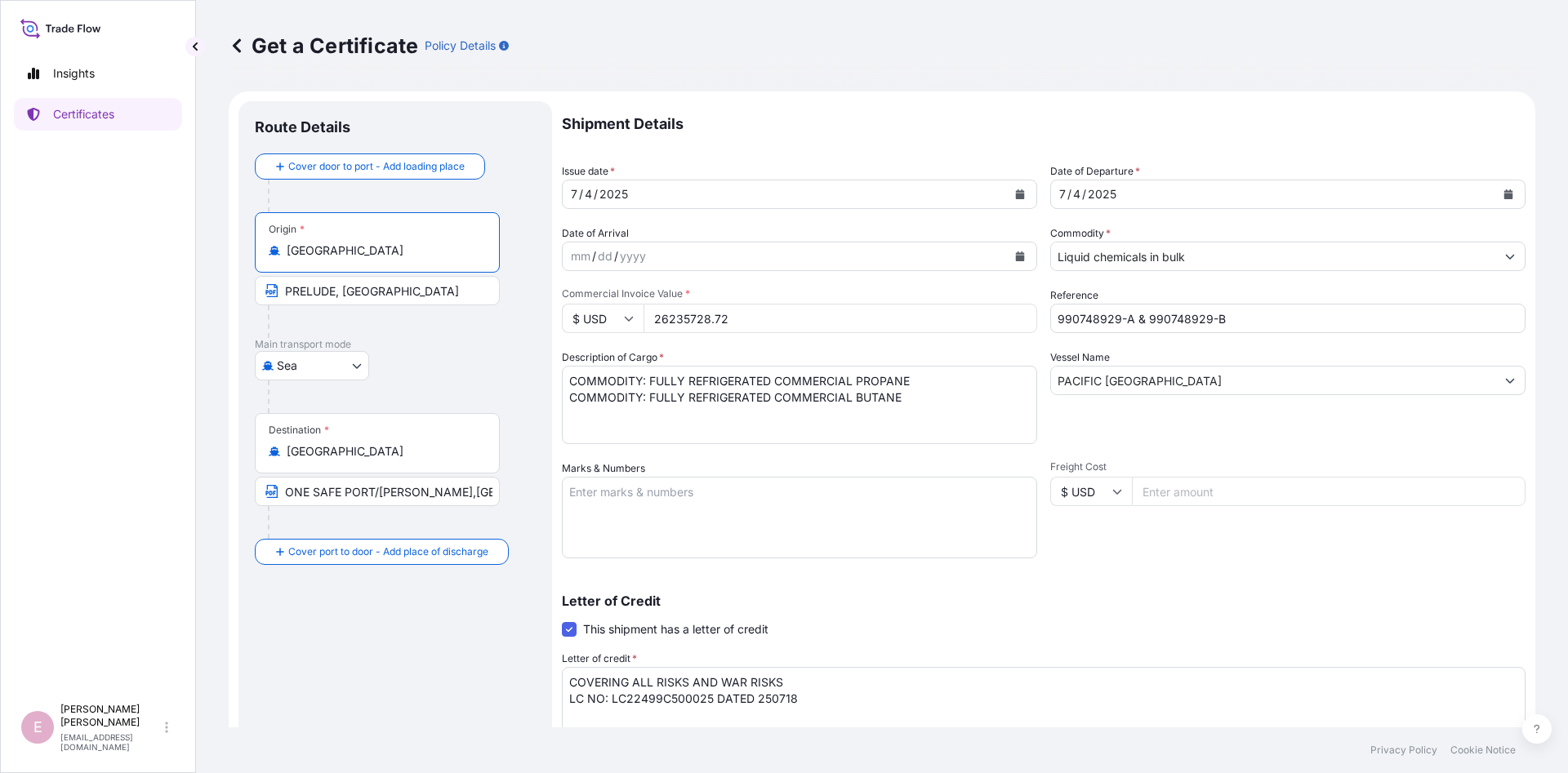
type input "[GEOGRAPHIC_DATA]"
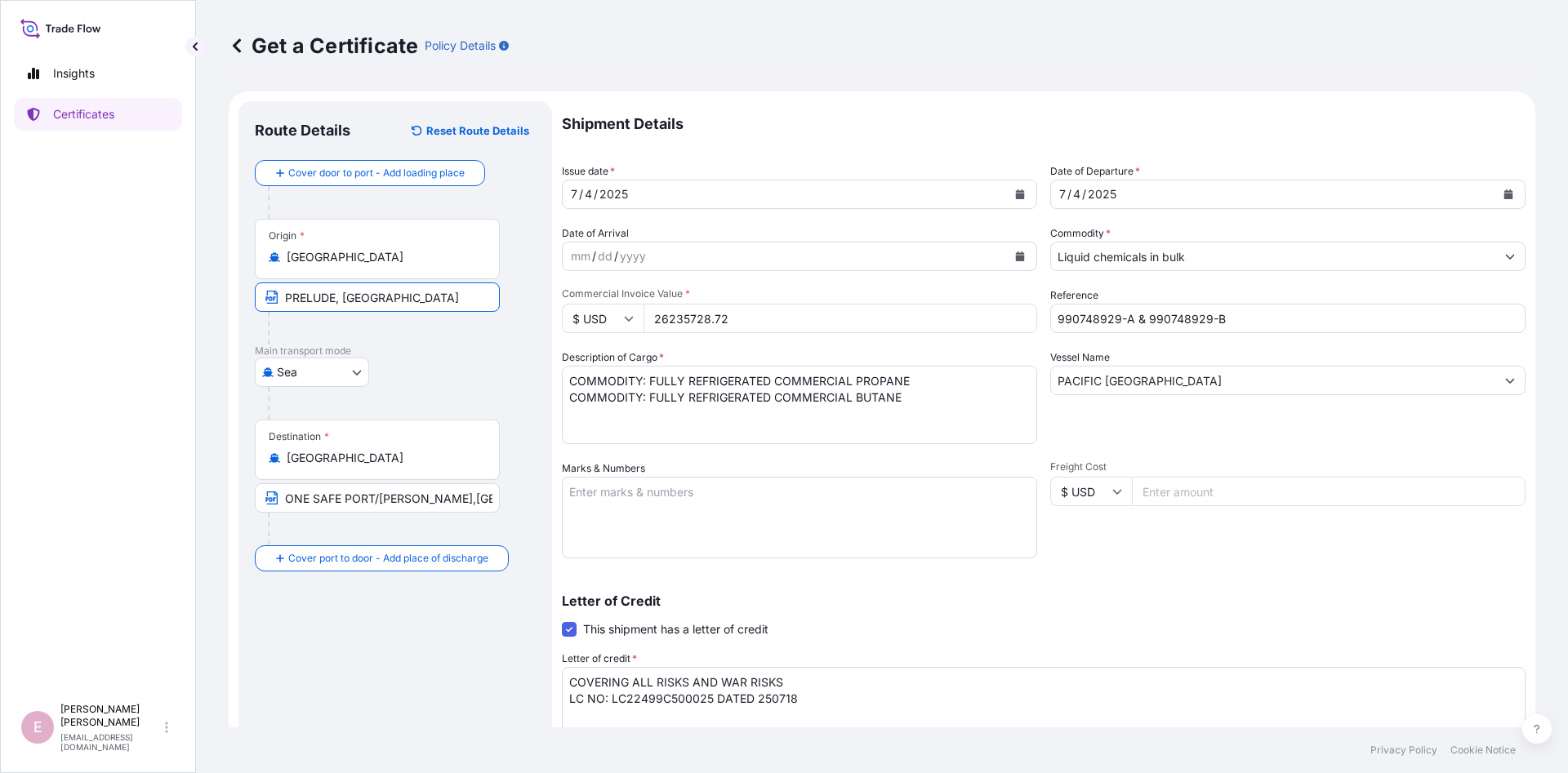
drag, startPoint x: 436, startPoint y: 296, endPoint x: 264, endPoint y: 283, distance: 172.5
click at [264, 283] on input "PRELUDE, [GEOGRAPHIC_DATA]" at bounding box center [377, 298] width 245 height 30
type input "RUWAIS, [GEOGRAPHIC_DATA]"
click at [457, 374] on div "[GEOGRAPHIC_DATA]" at bounding box center [395, 373] width 281 height 30
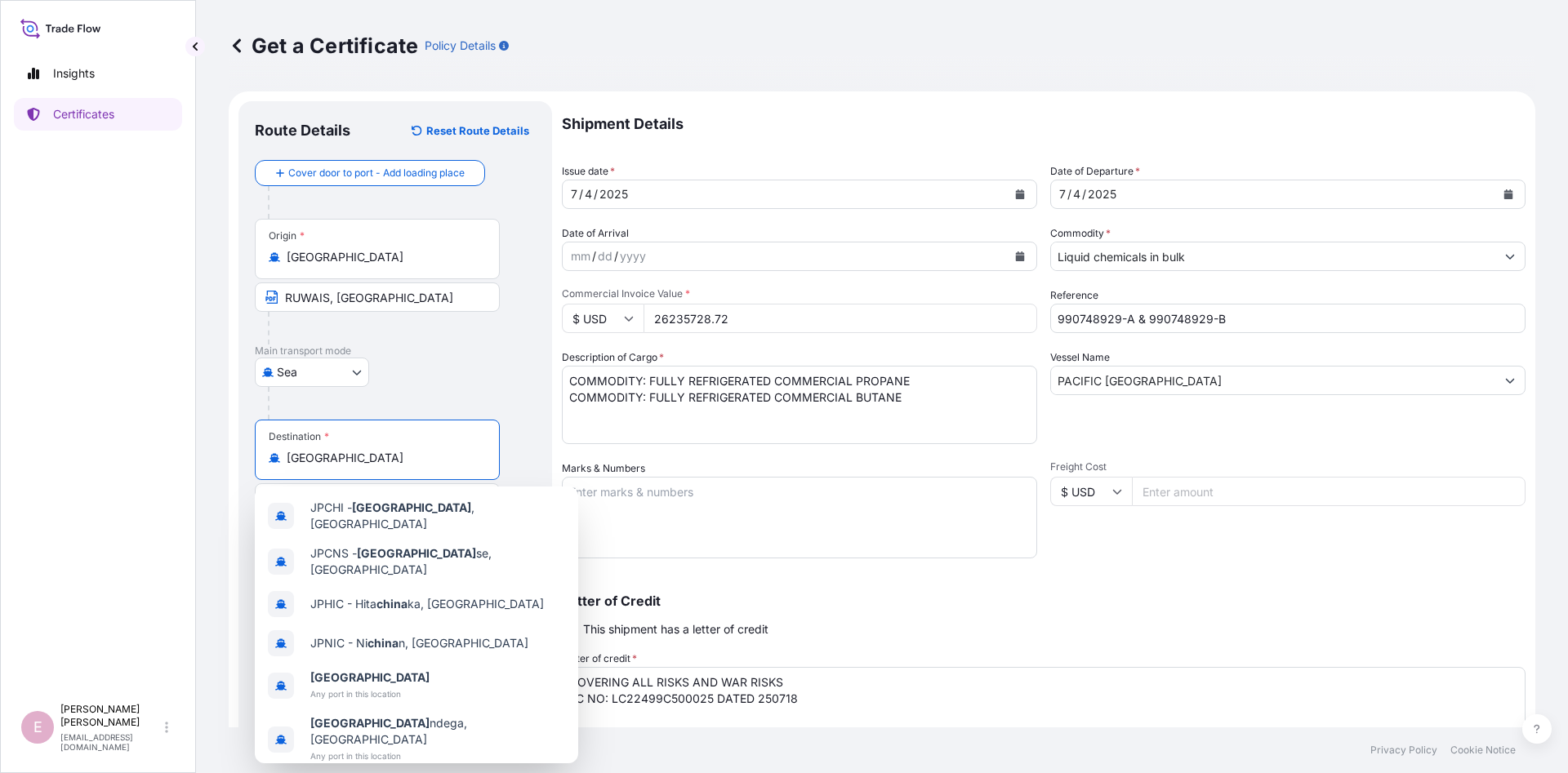
drag, startPoint x: 349, startPoint y: 464, endPoint x: 253, endPoint y: 457, distance: 96.3
click at [286, 457] on input "[GEOGRAPHIC_DATA]" at bounding box center [383, 458] width 193 height 17
click at [436, 386] on div "[GEOGRAPHIC_DATA]" at bounding box center [395, 373] width 281 height 30
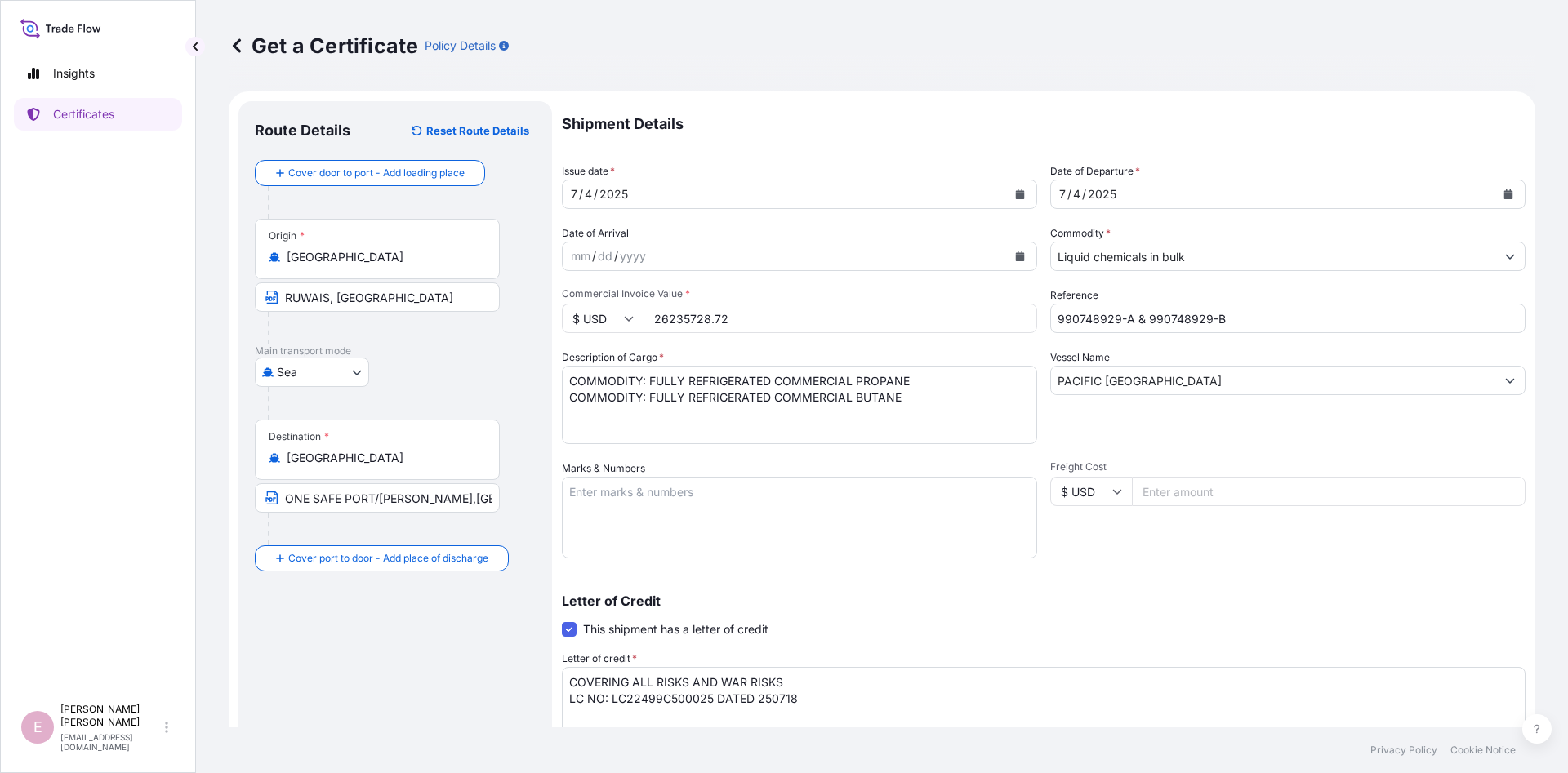
click at [1022, 196] on icon "Calendar" at bounding box center [1020, 194] width 9 height 10
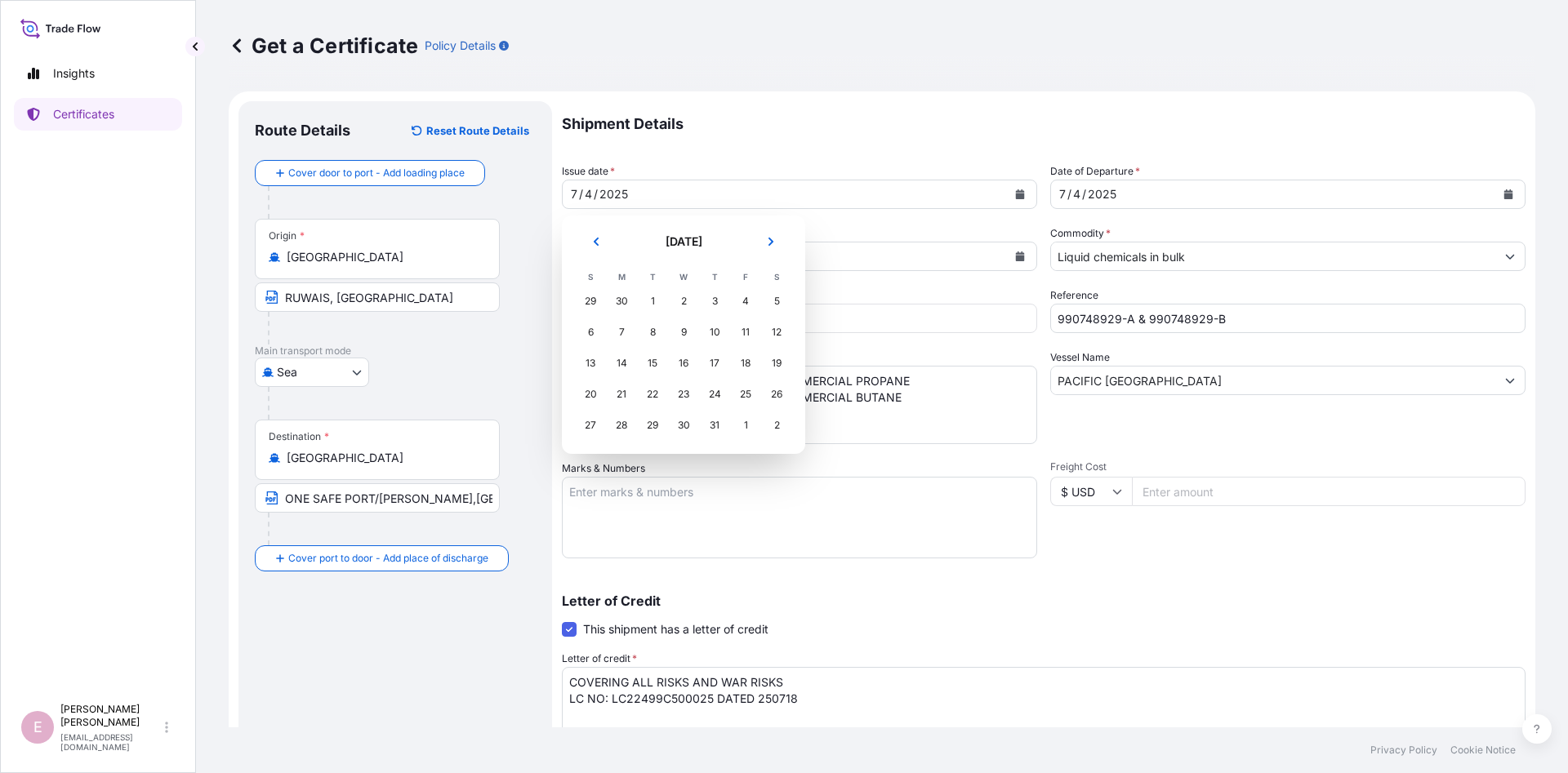
click at [677, 249] on h2 "[DATE]" at bounding box center [683, 242] width 120 height 17
click at [768, 248] on button "Next" at bounding box center [770, 242] width 36 height 26
click at [746, 367] on div "19" at bounding box center [746, 363] width 30 height 30
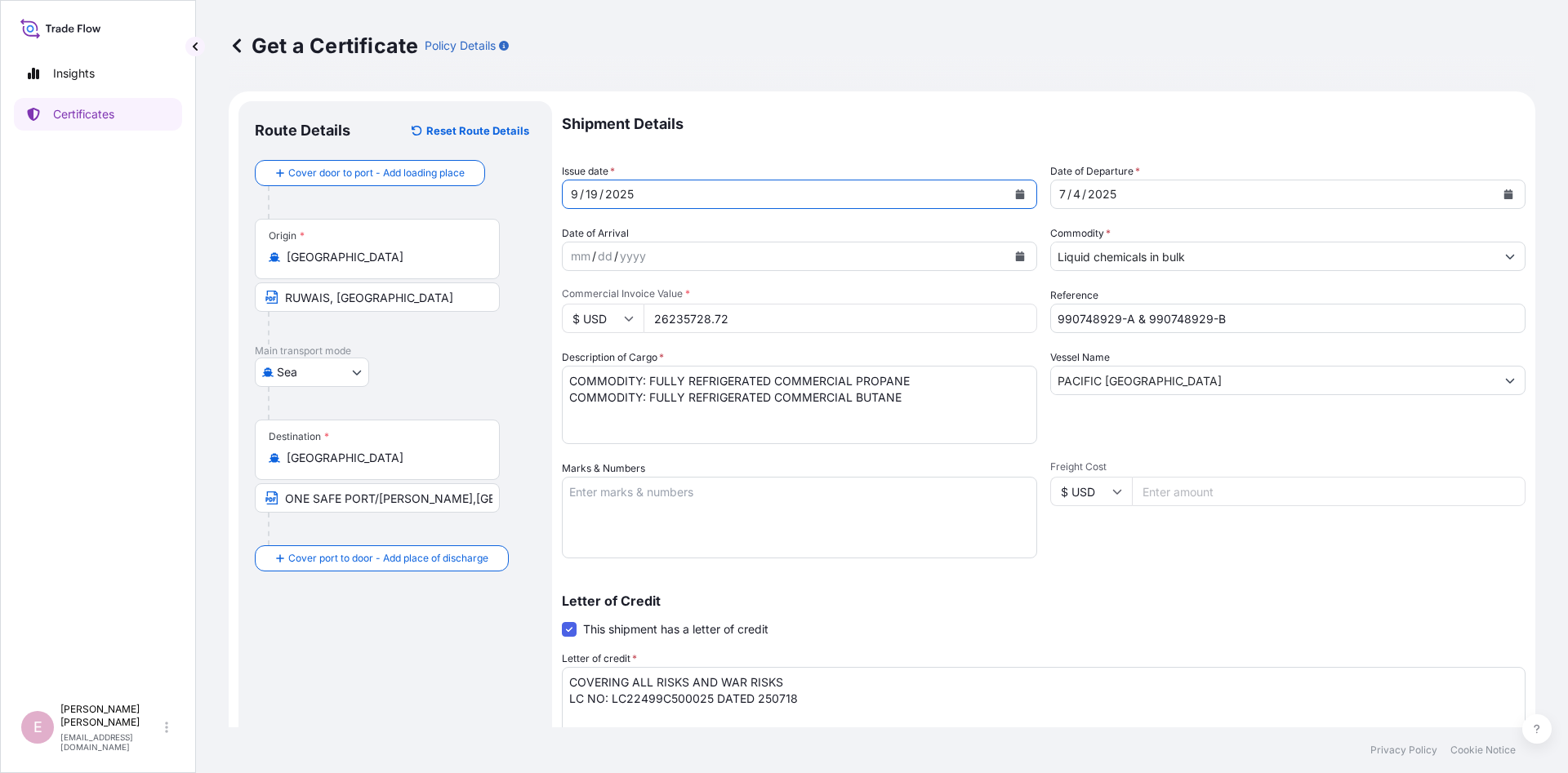
click at [1512, 196] on icon "Calendar" at bounding box center [1509, 194] width 9 height 10
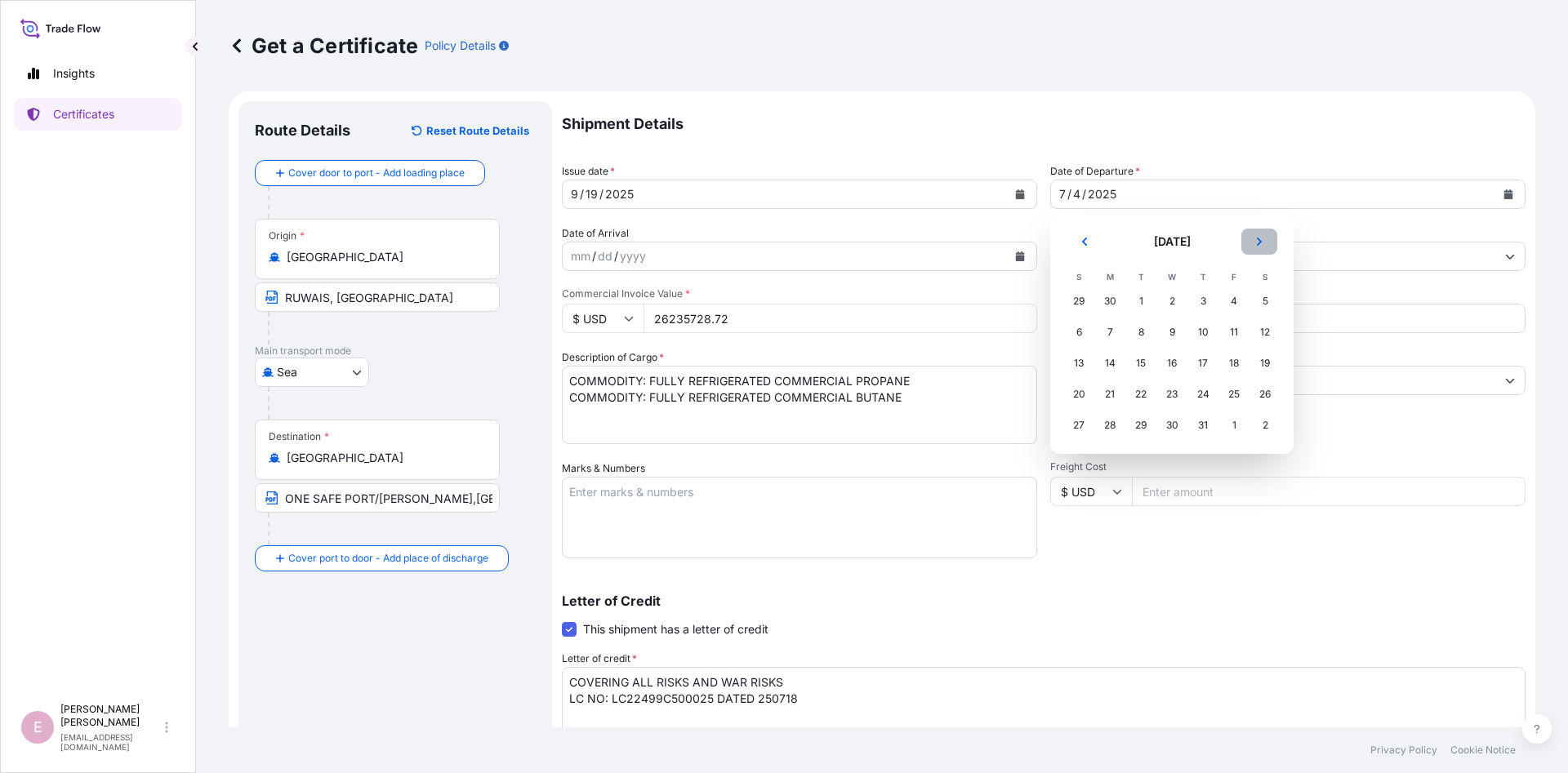
click at [1260, 243] on icon "Next" at bounding box center [1258, 241] width 5 height 8
click at [1237, 362] on div "19" at bounding box center [1233, 363] width 30 height 30
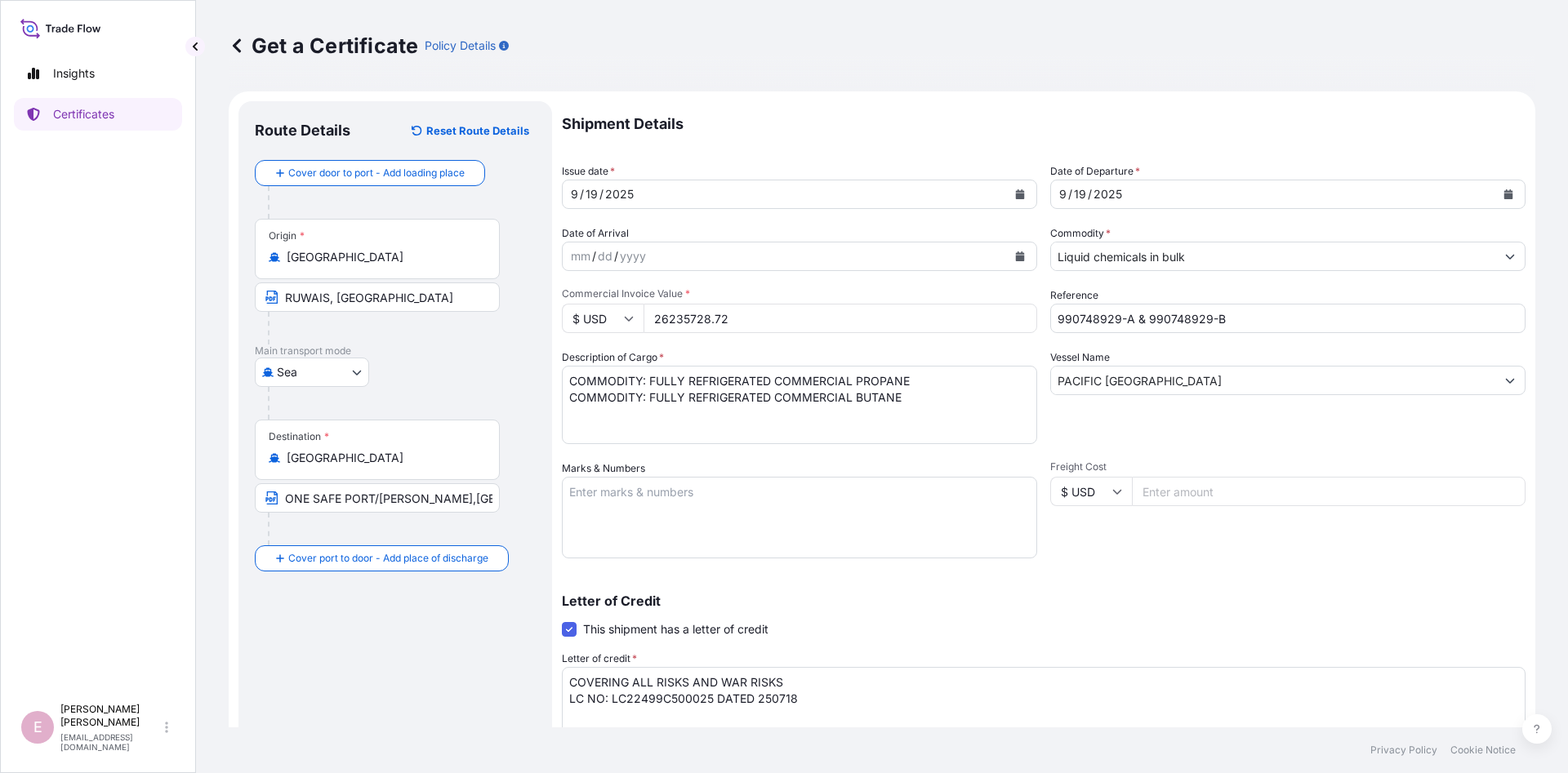
drag, startPoint x: 765, startPoint y: 319, endPoint x: 643, endPoint y: 312, distance: 122.2
click at [643, 312] on input "26235728.72" at bounding box center [840, 319] width 394 height 30
type input "ADD:[STREET_ADDRESS][PERSON_NAME]"
type input "26753304.25"
drag, startPoint x: 1268, startPoint y: 319, endPoint x: 913, endPoint y: 312, distance: 355.1
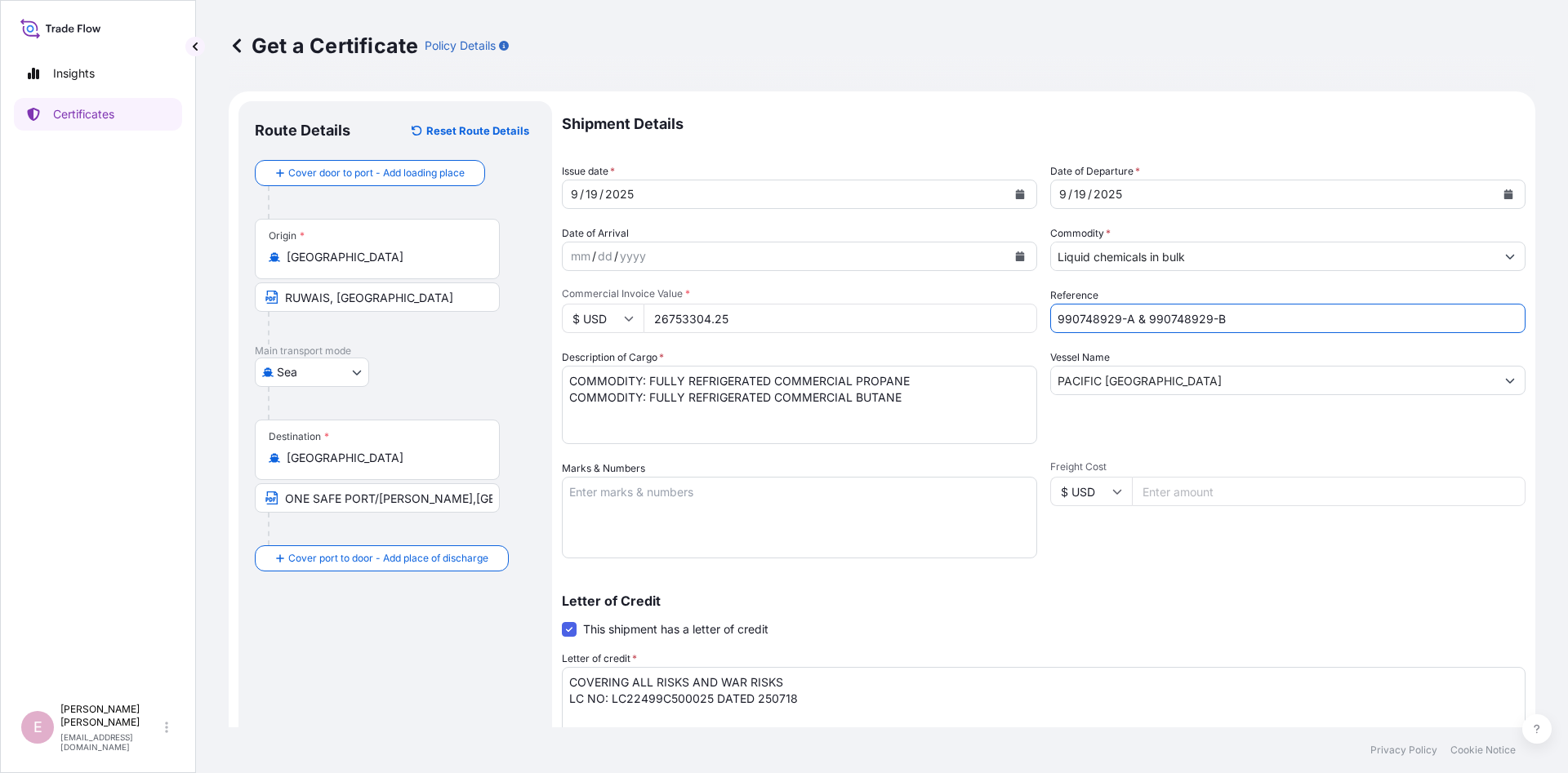
click at [1050, 312] on input "990748929-A & 990748929-B" at bounding box center [1287, 319] width 475 height 30
paste input "89445"
paste input "990789445"
type input "990789445-A, 990789445-B"
drag, startPoint x: 1212, startPoint y: 384, endPoint x: 992, endPoint y: 381, distance: 220.0
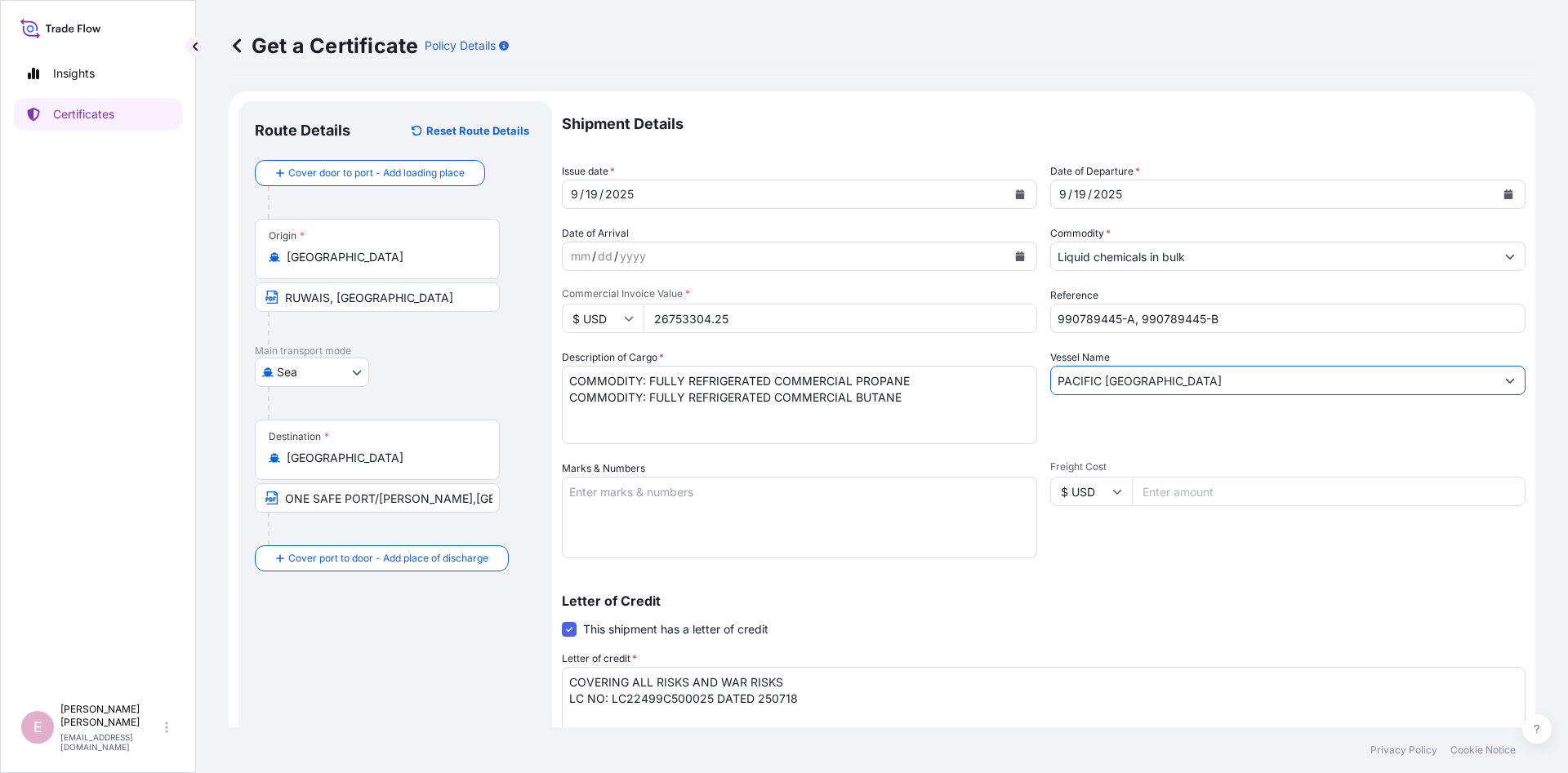
click at [1051, 381] on input "PACIFIC [GEOGRAPHIC_DATA]" at bounding box center [1272, 381] width 444 height 30
click at [1181, 412] on div "Vessel Name PACIFIC [GEOGRAPHIC_DATA]" at bounding box center [1287, 397] width 475 height 95
click at [1146, 381] on input "PACIFIC [GEOGRAPHIC_DATA]" at bounding box center [1272, 381] width 444 height 30
drag, startPoint x: 1108, startPoint y: 381, endPoint x: 1252, endPoint y: 381, distance: 144.0
click at [1252, 381] on input "PACIFIC [GEOGRAPHIC_DATA]" at bounding box center [1272, 381] width 444 height 30
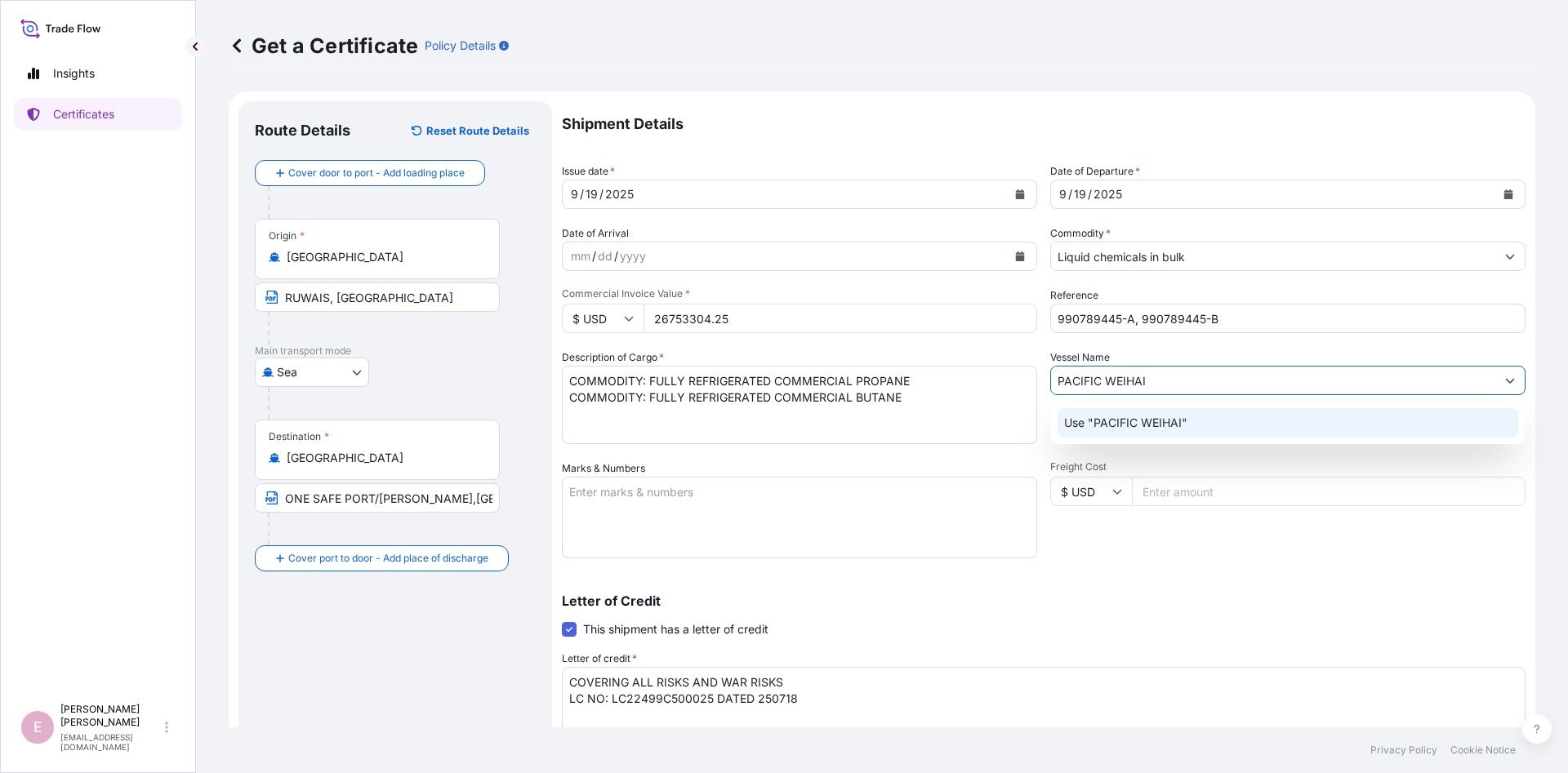
type input "PACIFIC WEIHAI"
click at [1121, 619] on div "Letter of Credit This shipment has a letter of credit Letter of credit * COVERI…" at bounding box center [1043, 678] width 964 height 168
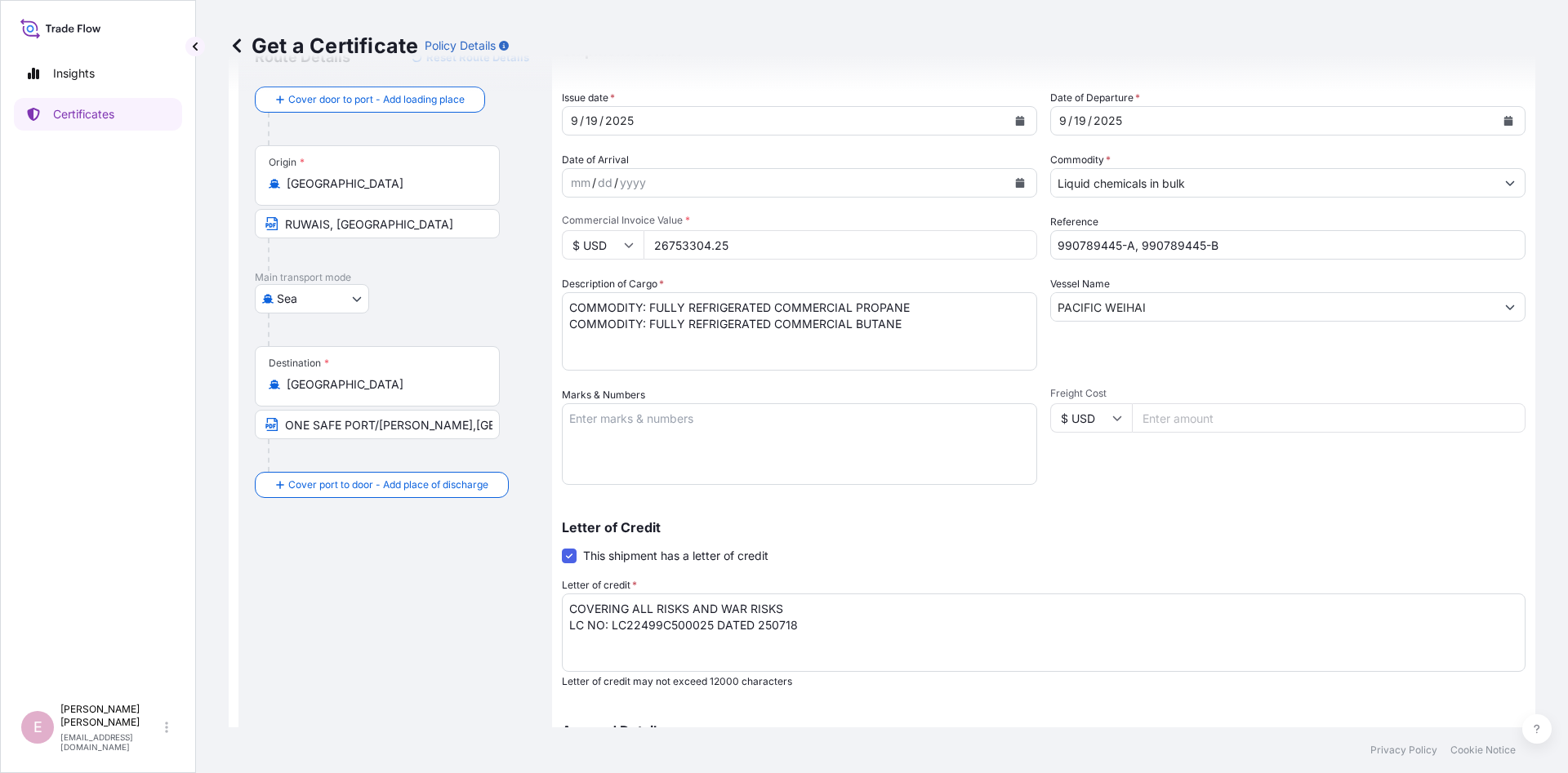
scroll to position [98, 0]
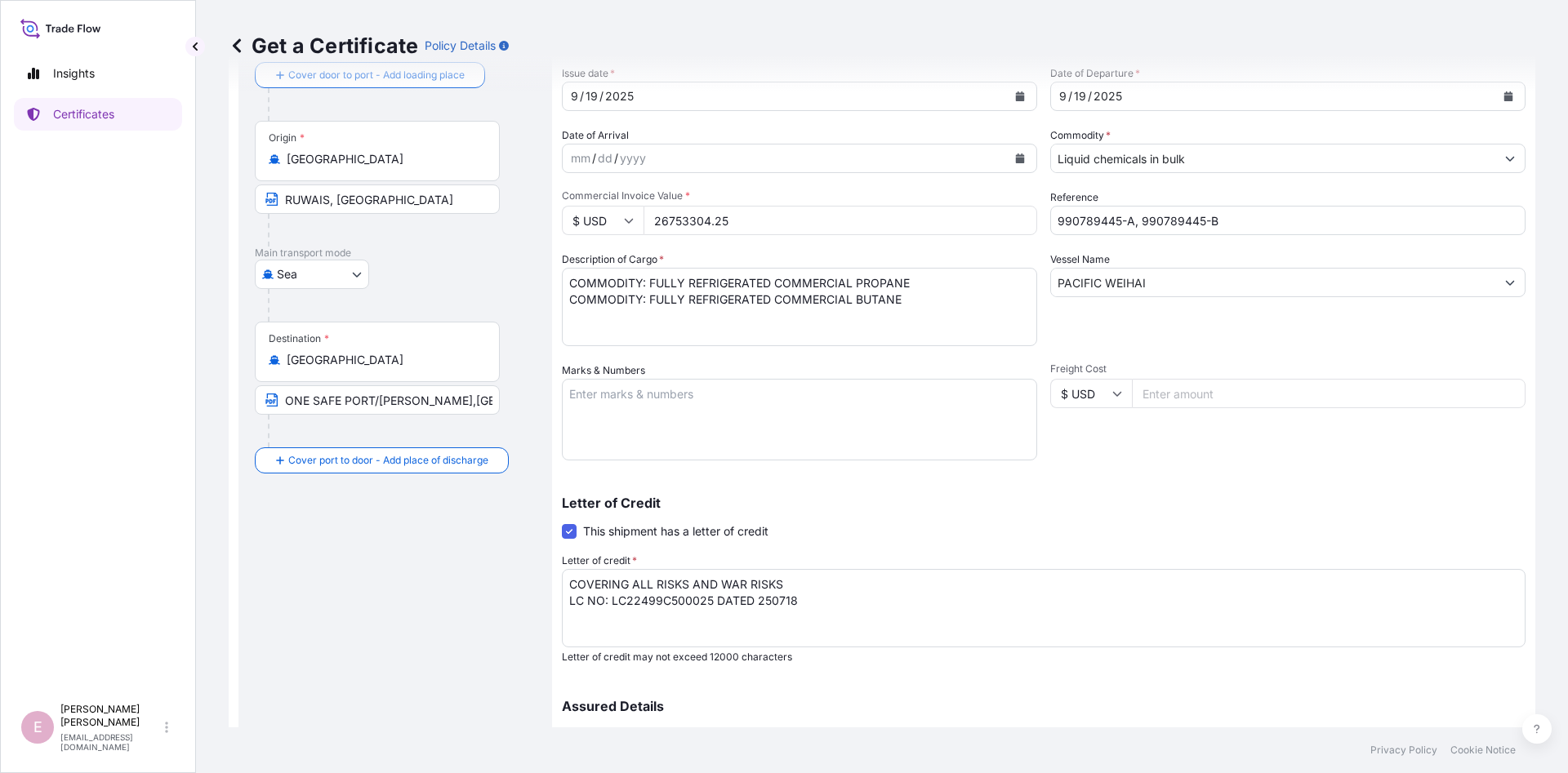
click at [675, 603] on textarea "COVERING ALL RISKS AND WAR RISKS LC NO: LC22499C500025 DATED 250718" at bounding box center [1043, 608] width 964 height 79
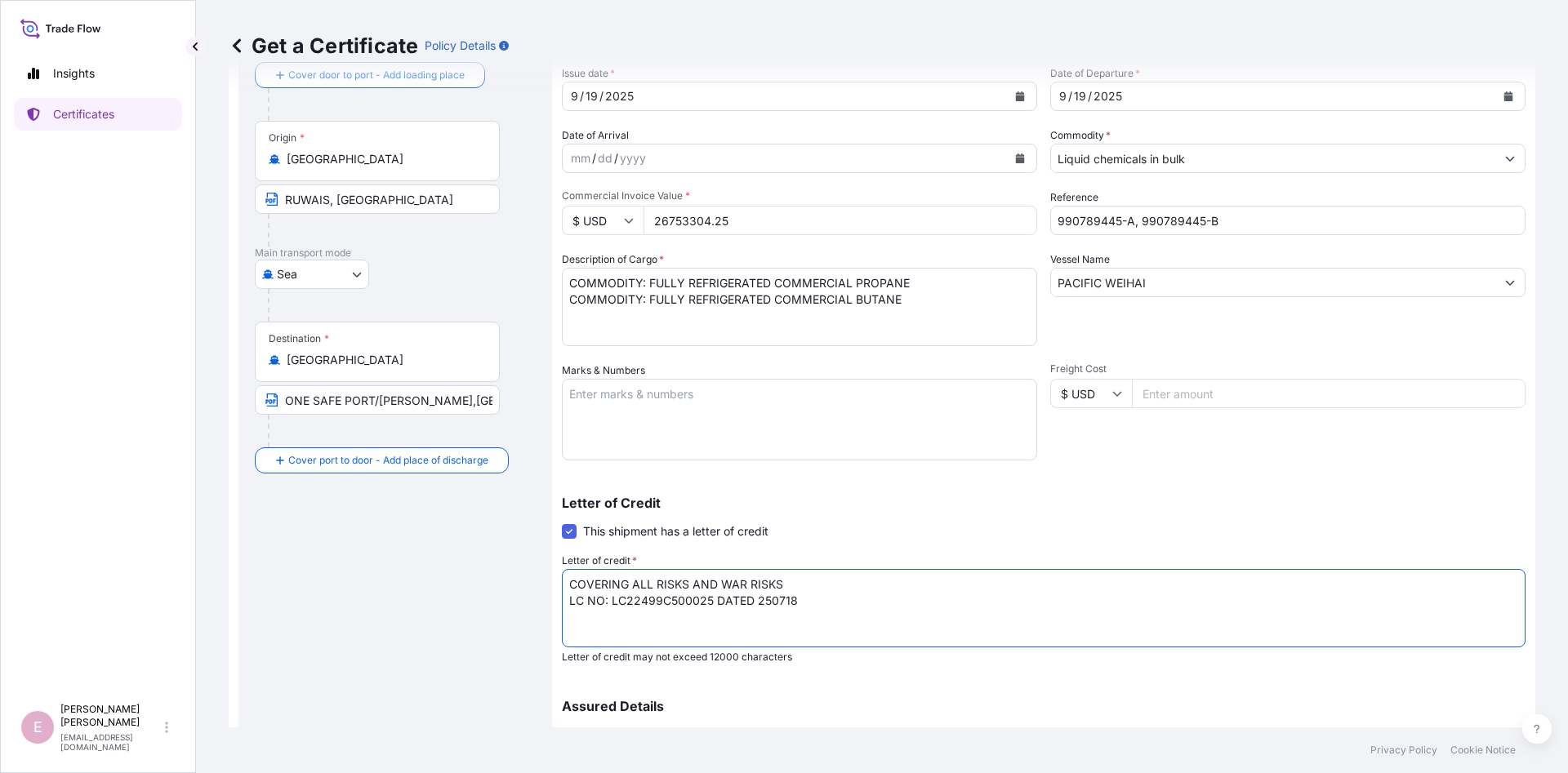
click at [675, 603] on textarea "COVERING ALL RISKS AND WAR RISKS LC NO: LC22499C500025 DATED 250718" at bounding box center [1043, 608] width 964 height 79
type input "ADD:[STREET_ADDRESS][PERSON_NAME]"
paste textarea "0499325000025"
type textarea "COVERING ALL RISKS AND WAR RISKS LC NO: LC0499325000025 DATED 250718"
type input "ADD:[STREET_ADDRESS][PERSON_NAME]"
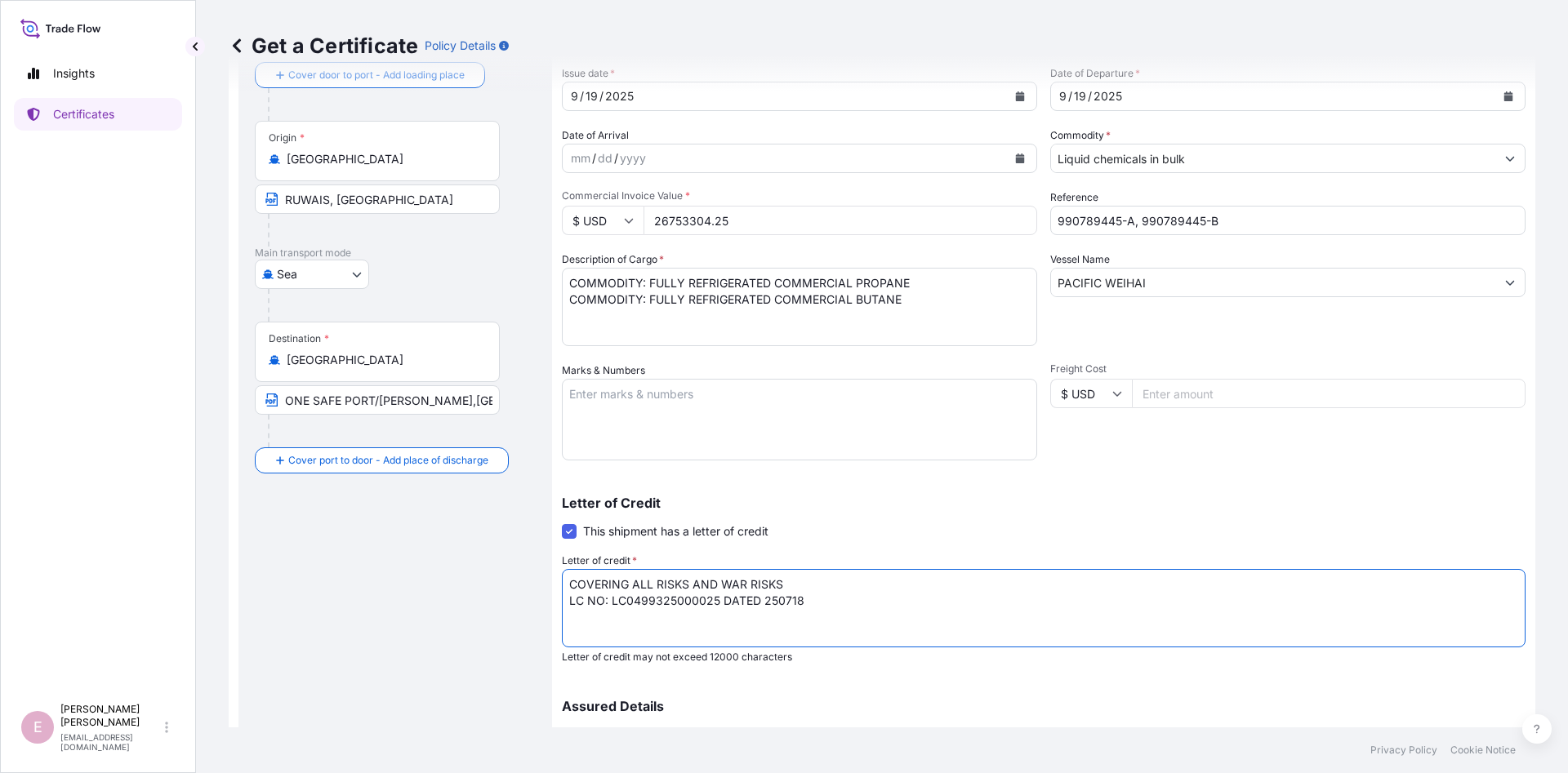
click at [772, 600] on textarea "COVERING ALL RISKS AND WAR RISKS LC NO: LC22499C500025 DATED 250718" at bounding box center [1043, 608] width 964 height 79
paste textarea "905"
click at [955, 597] on textarea "COVERING ALL RISKS AND WAR RISKS LC NO: LC22499C500025 DATED 250718" at bounding box center [1043, 608] width 964 height 79
drag, startPoint x: 801, startPoint y: 579, endPoint x: 508, endPoint y: 580, distance: 293.0
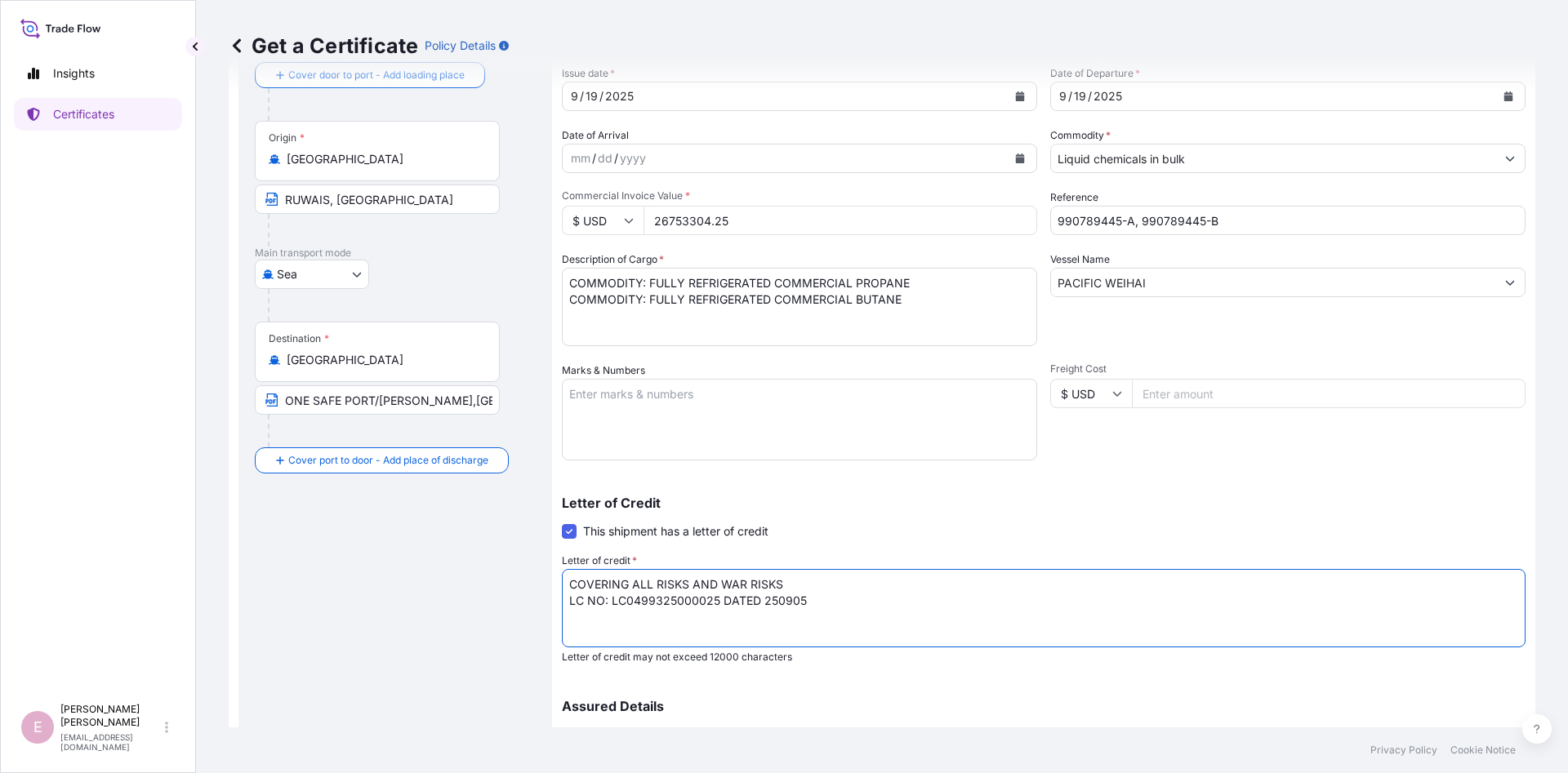
click at [562, 580] on textarea "COVERING ALL RISKS AND WAR RISKS LC NO: LC22499C500025 DATED 250718" at bounding box center [1043, 608] width 964 height 79
paste textarea "LAIMS PAYABLE IN [GEOGRAPHIC_DATA], IN CURRENCY OF THE DRAFT, BLANK ENDORSED, C…"
click at [702, 579] on textarea "COVERING ALL RISKS AND WAR RISKS LC NO: LC22499C500025 DATED 250718" at bounding box center [1043, 608] width 964 height 79
click at [1132, 587] on textarea "COVERING ALL RISKS AND WAR RISKS LC NO: LC22499C500025 DATED 250718" at bounding box center [1043, 608] width 964 height 79
type textarea "CLAIMS PAYABLE IN [GEOGRAPHIC_DATA], IN CURRENCY OF THE DRAFT, BLANK ENDORSED, …"
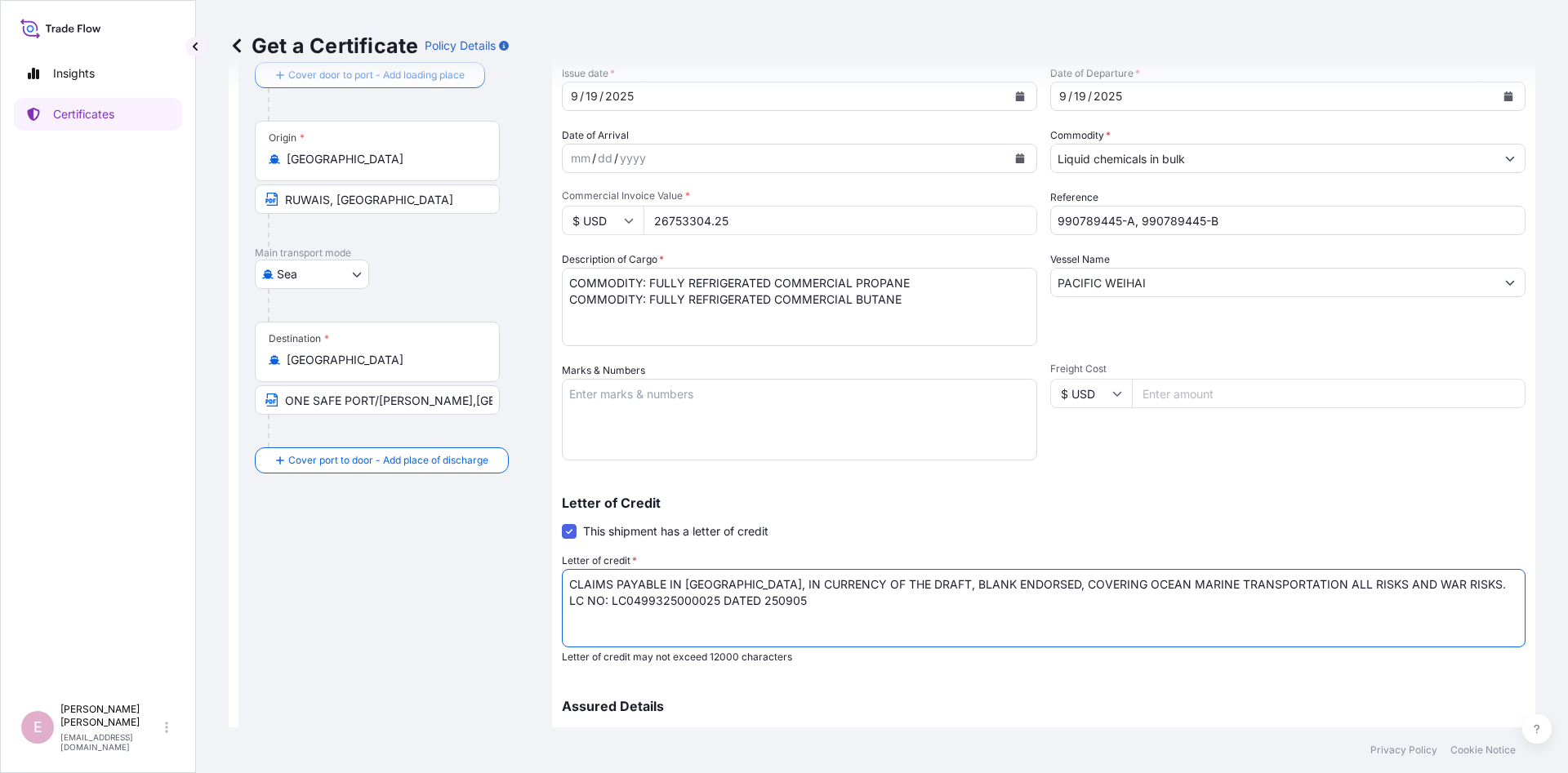
click at [803, 631] on textarea "COVERING ALL RISKS AND WAR RISKS LC NO: LC22499C500025 DATED 250718" at bounding box center [1043, 608] width 964 height 79
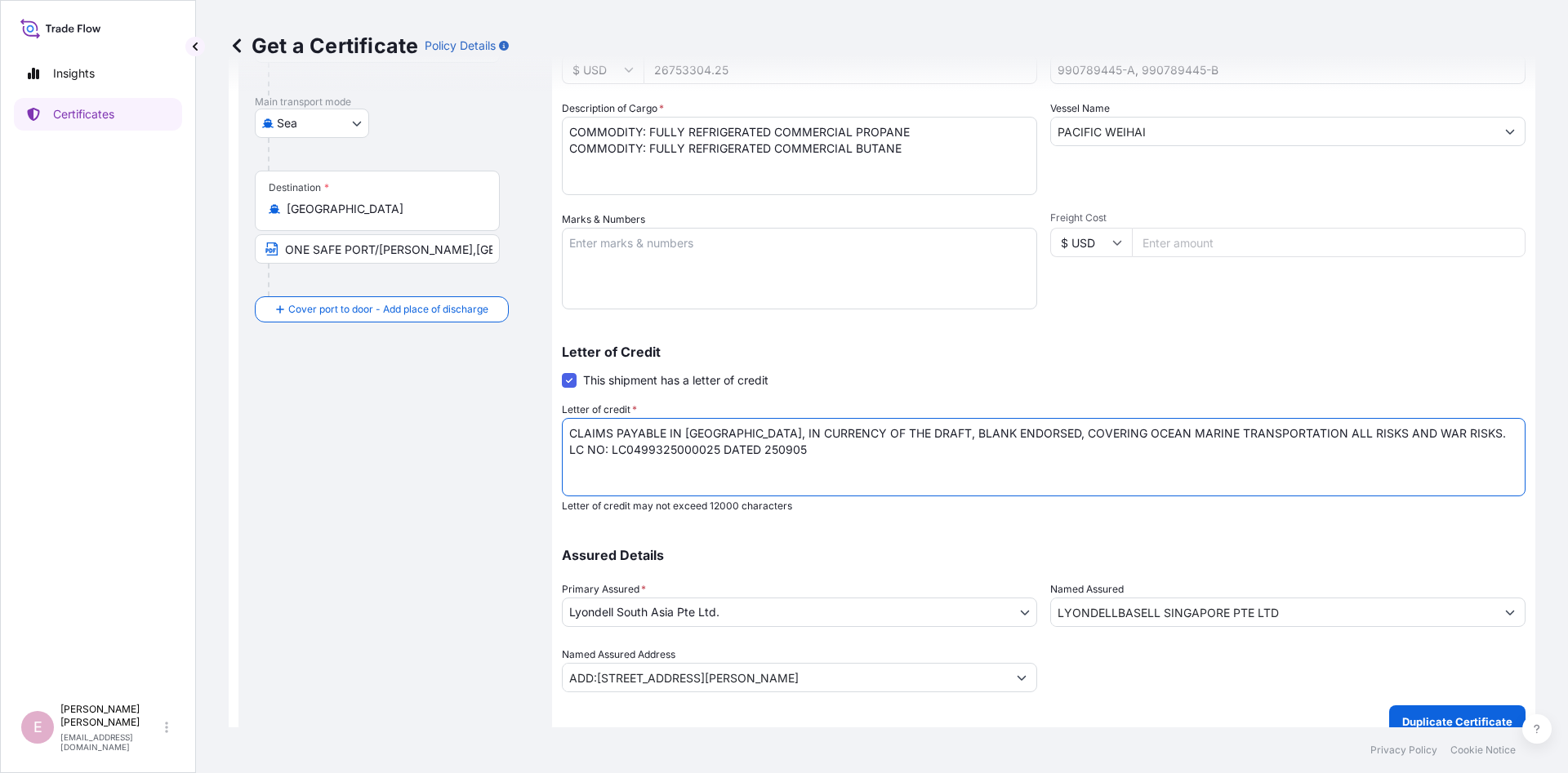
scroll to position [260, 0]
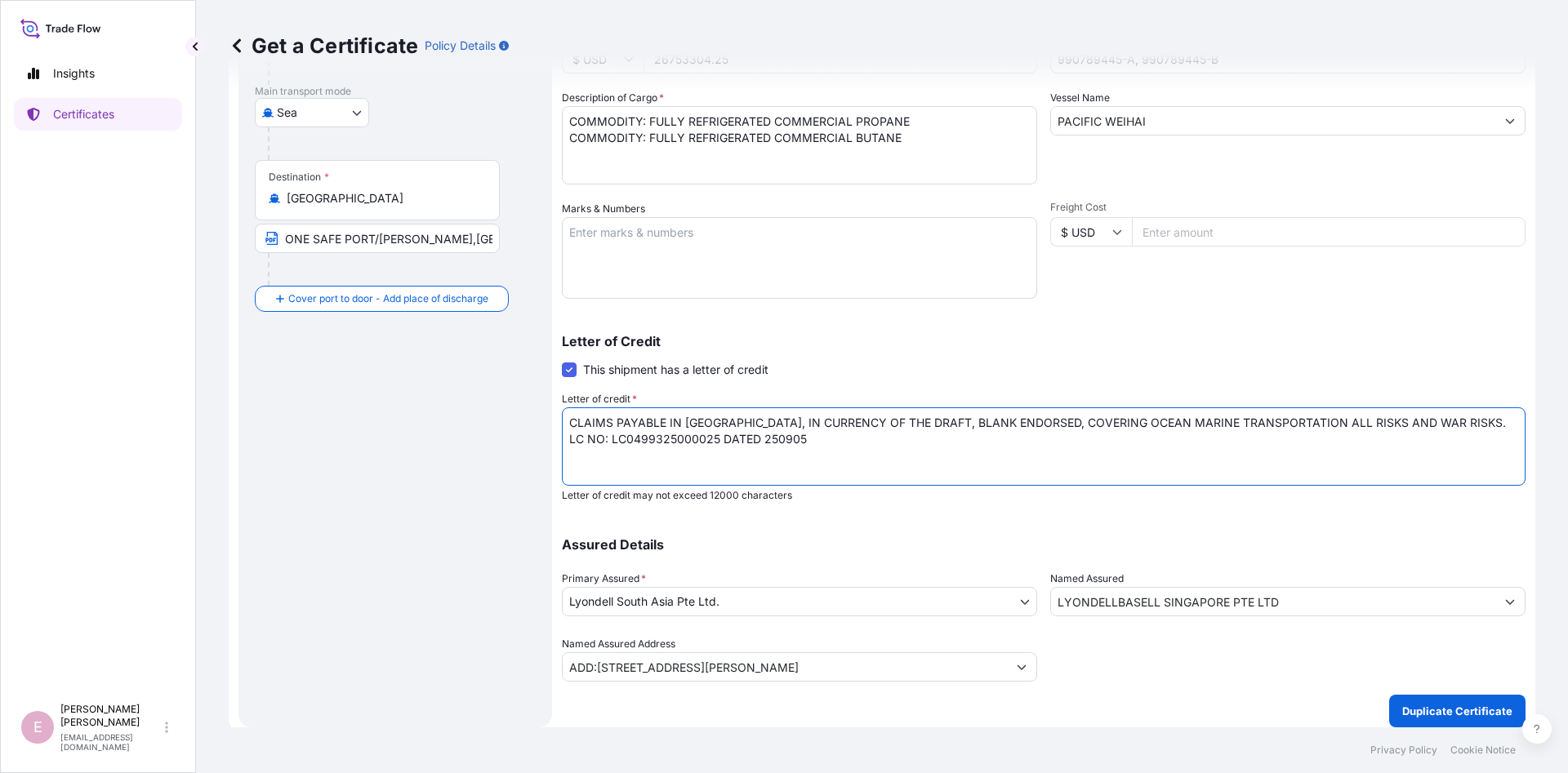
type input "ADD:[STREET_ADDRESS][PERSON_NAME]"
type textarea "CLAIMS PAYABLE IN [GEOGRAPHIC_DATA], IN CURRENCY OF THE DRAFT, BLANK ENDORSED, …"
click at [1023, 597] on body "Insights Certificates E [PERSON_NAME] [PERSON_NAME][EMAIL_ADDRESS][DOMAIN_NAME]…" at bounding box center [784, 386] width 1568 height 773
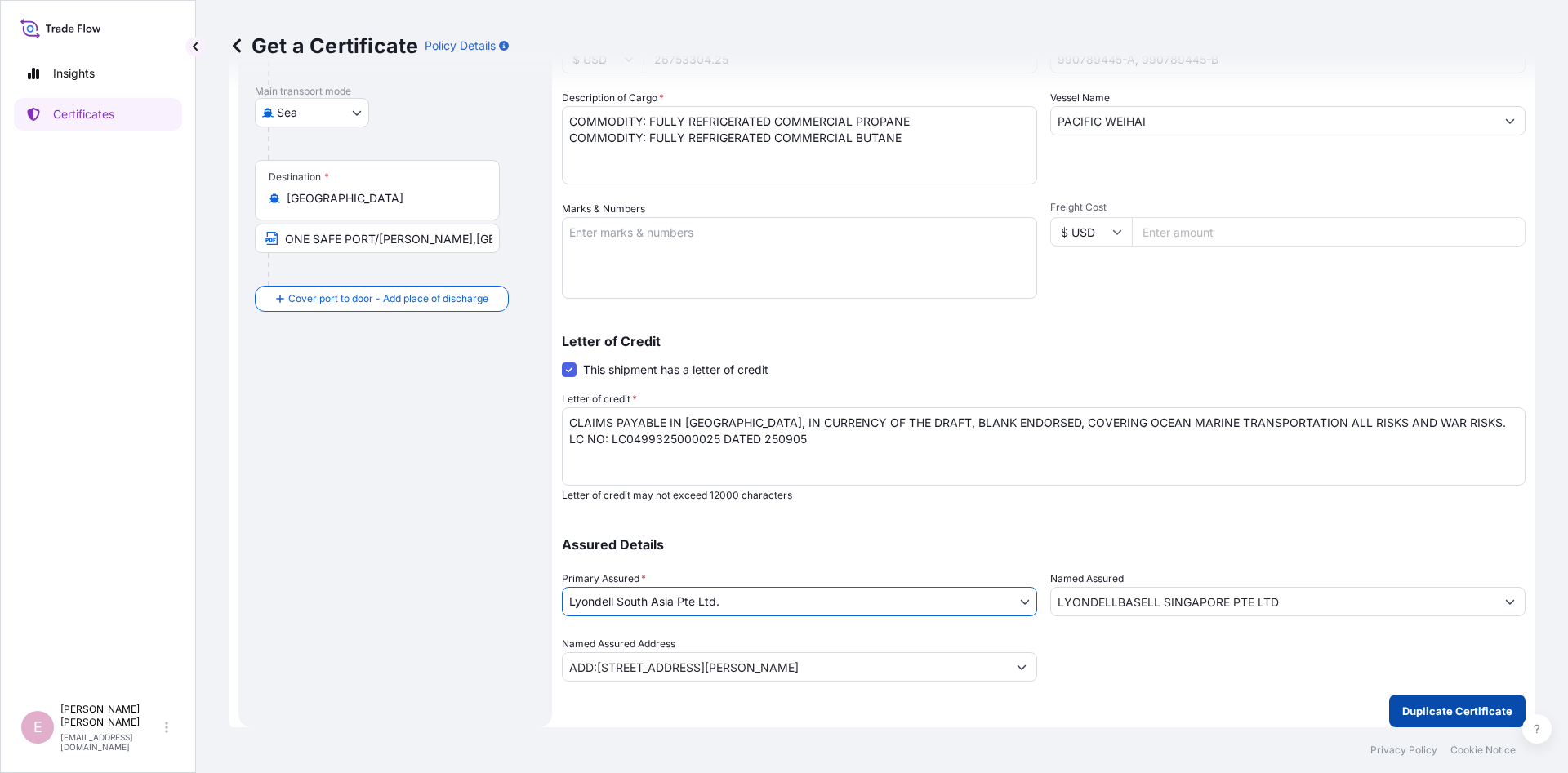
click at [1432, 707] on p "Duplicate Certificate" at bounding box center [1457, 712] width 110 height 17
type input "ADD:[STREET_ADDRESS][PERSON_NAME]"
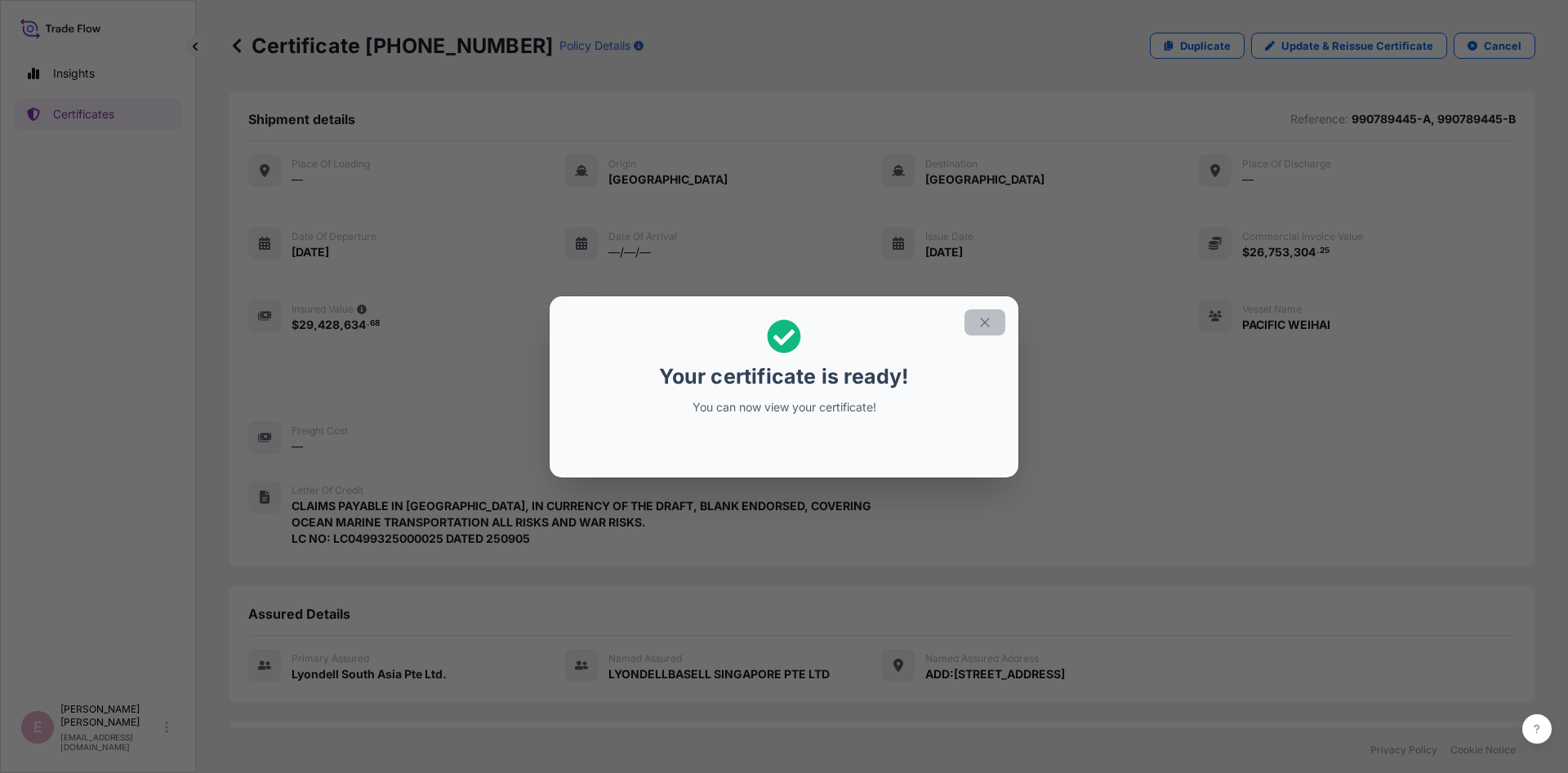
click at [984, 324] on icon "button" at bounding box center [985, 323] width 15 height 15
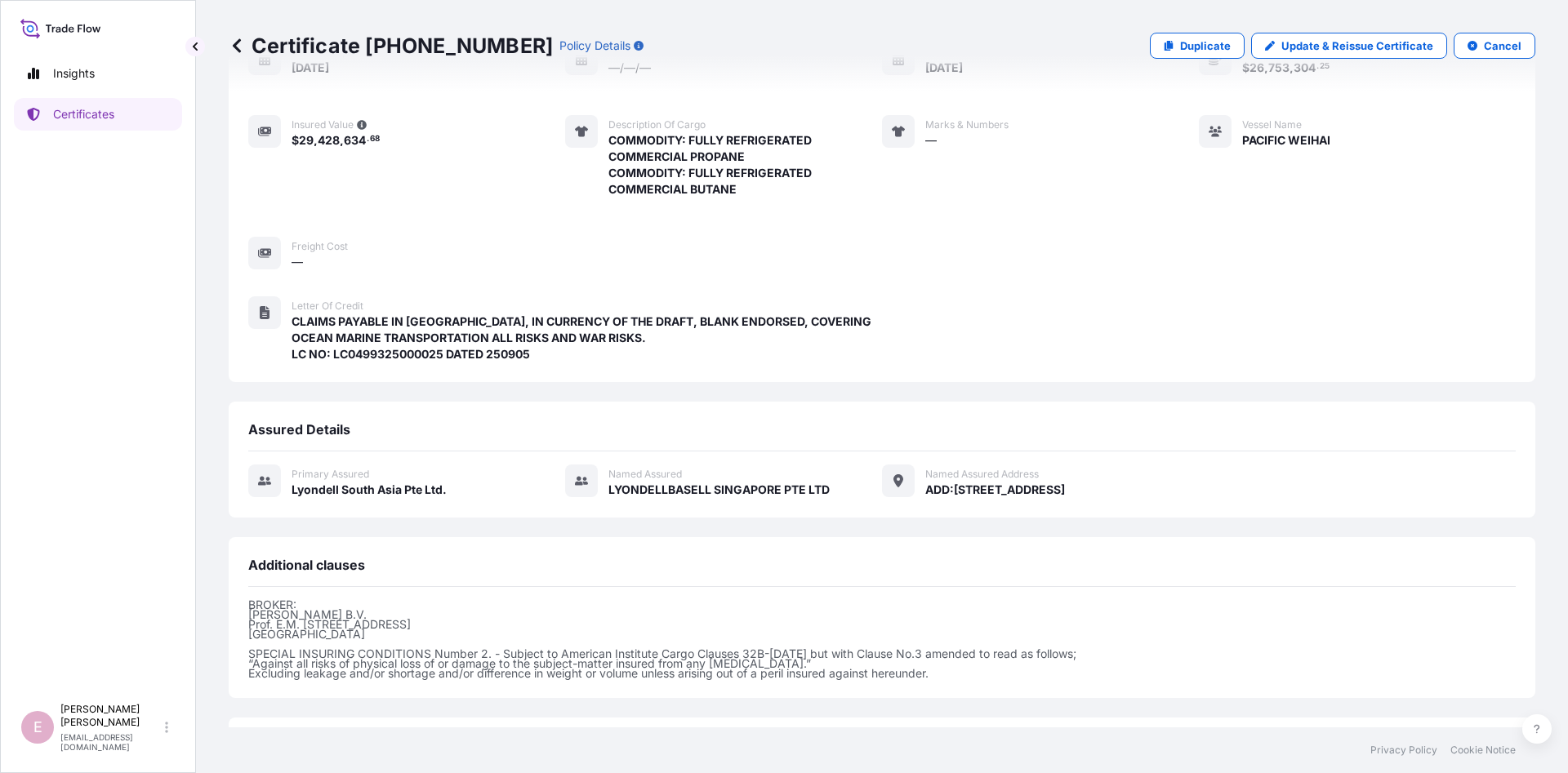
scroll to position [341, 0]
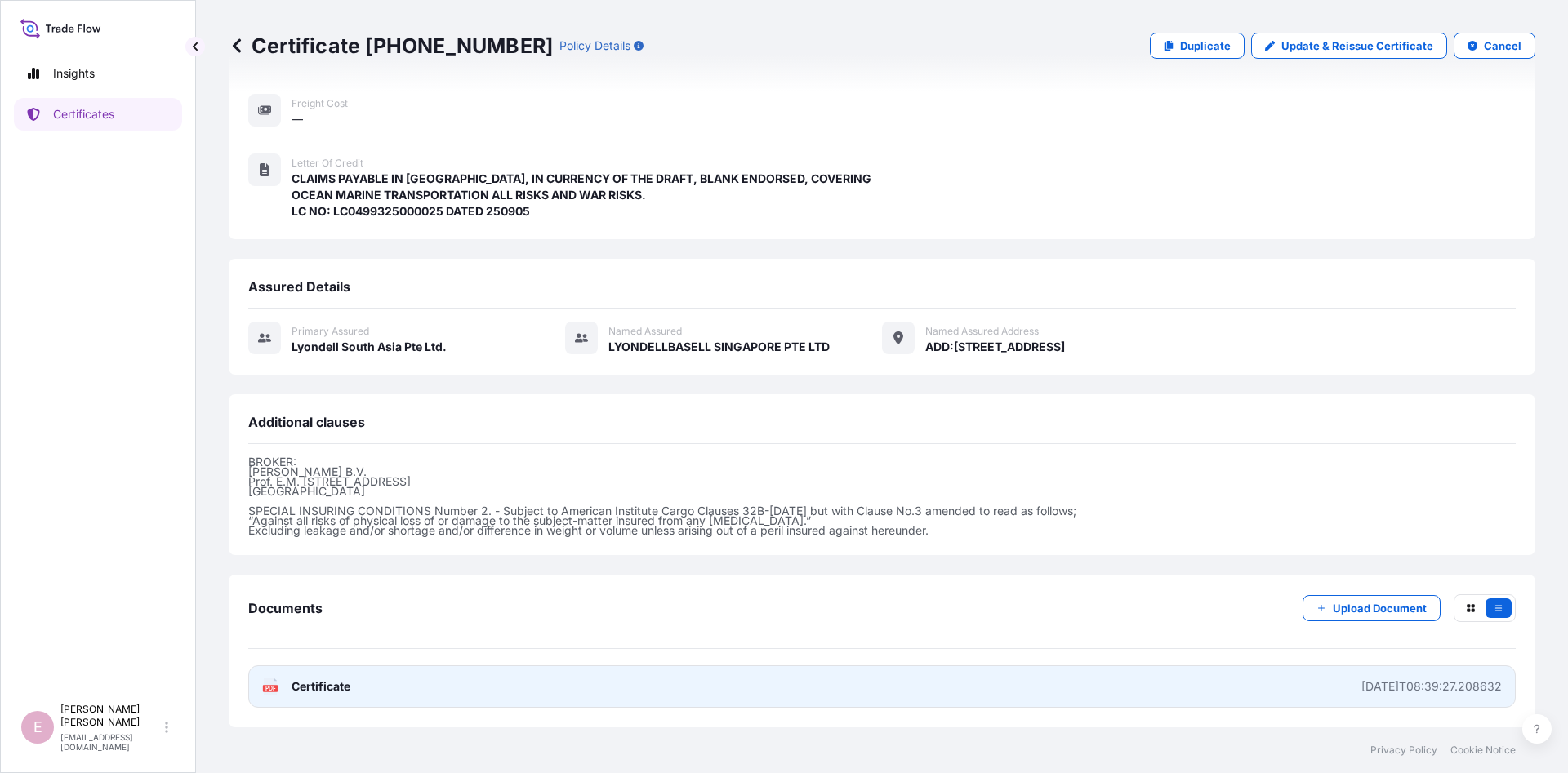
click at [301, 685] on span "Certificate" at bounding box center [321, 687] width 58 height 17
